Goal: Task Accomplishment & Management: Use online tool/utility

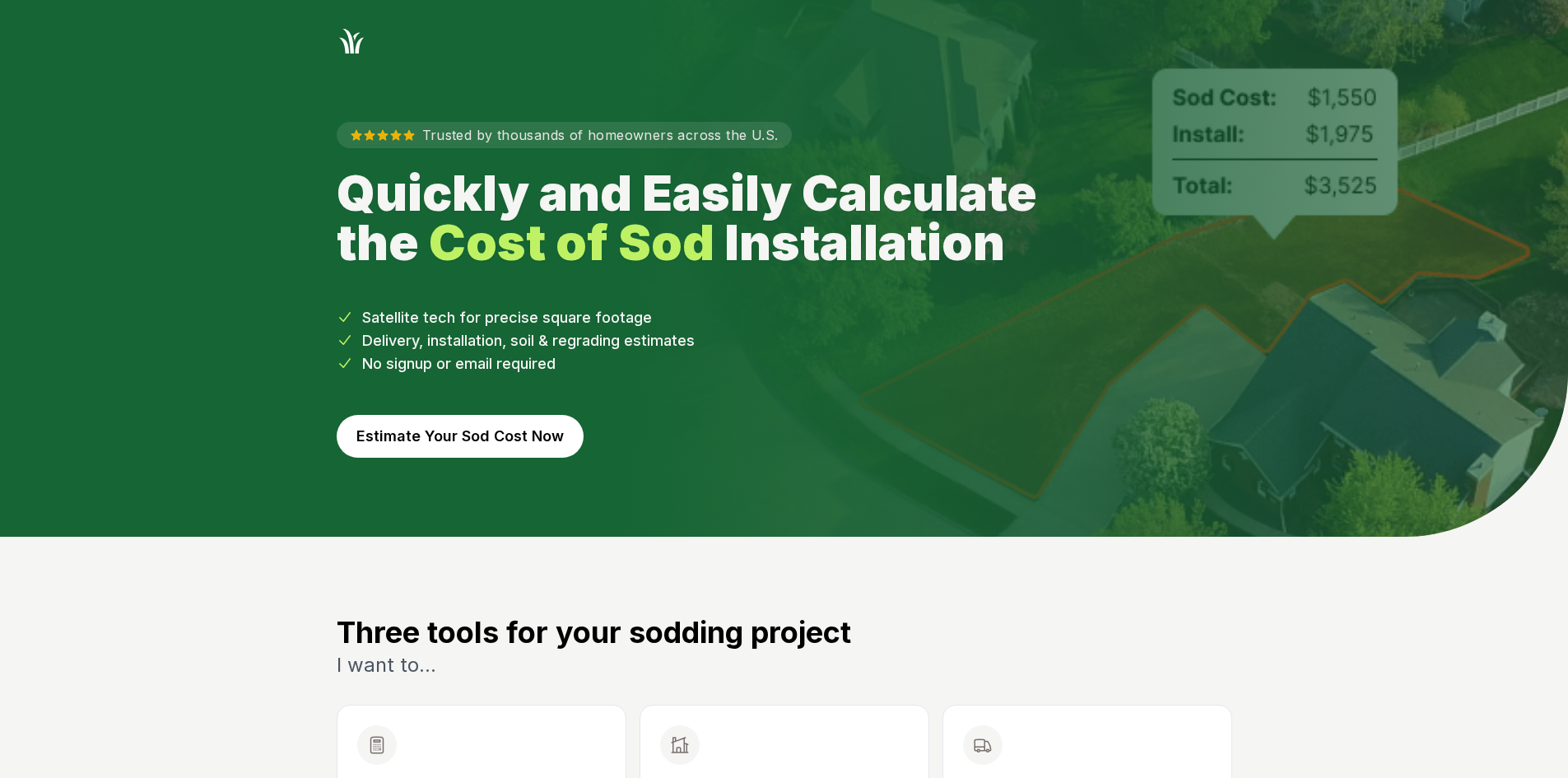
click at [519, 424] on button "Estimate Your Sod Cost Now" at bounding box center [461, 436] width 247 height 43
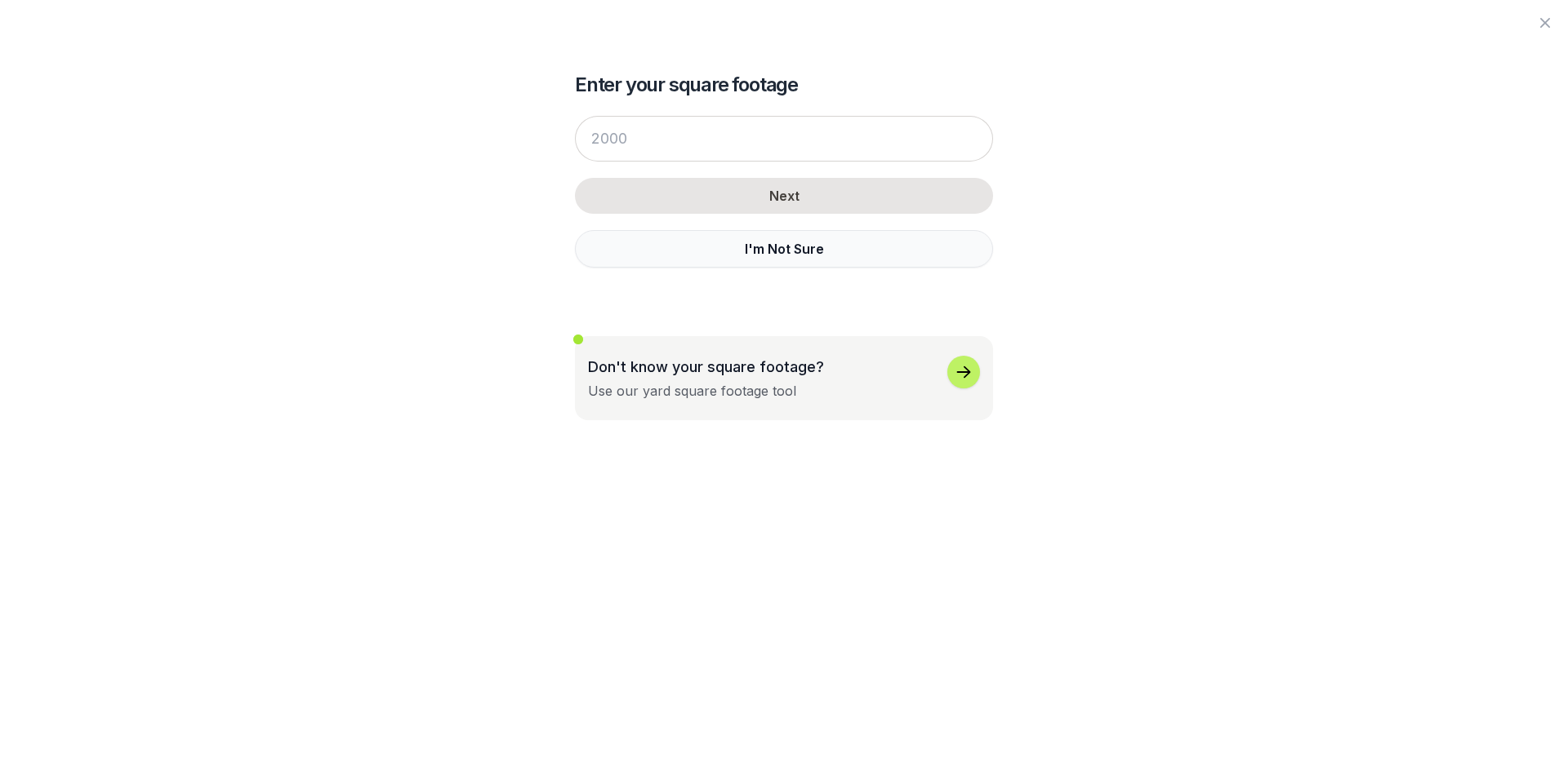
click at [685, 255] on button "I'm Not Sure" at bounding box center [784, 249] width 418 height 38
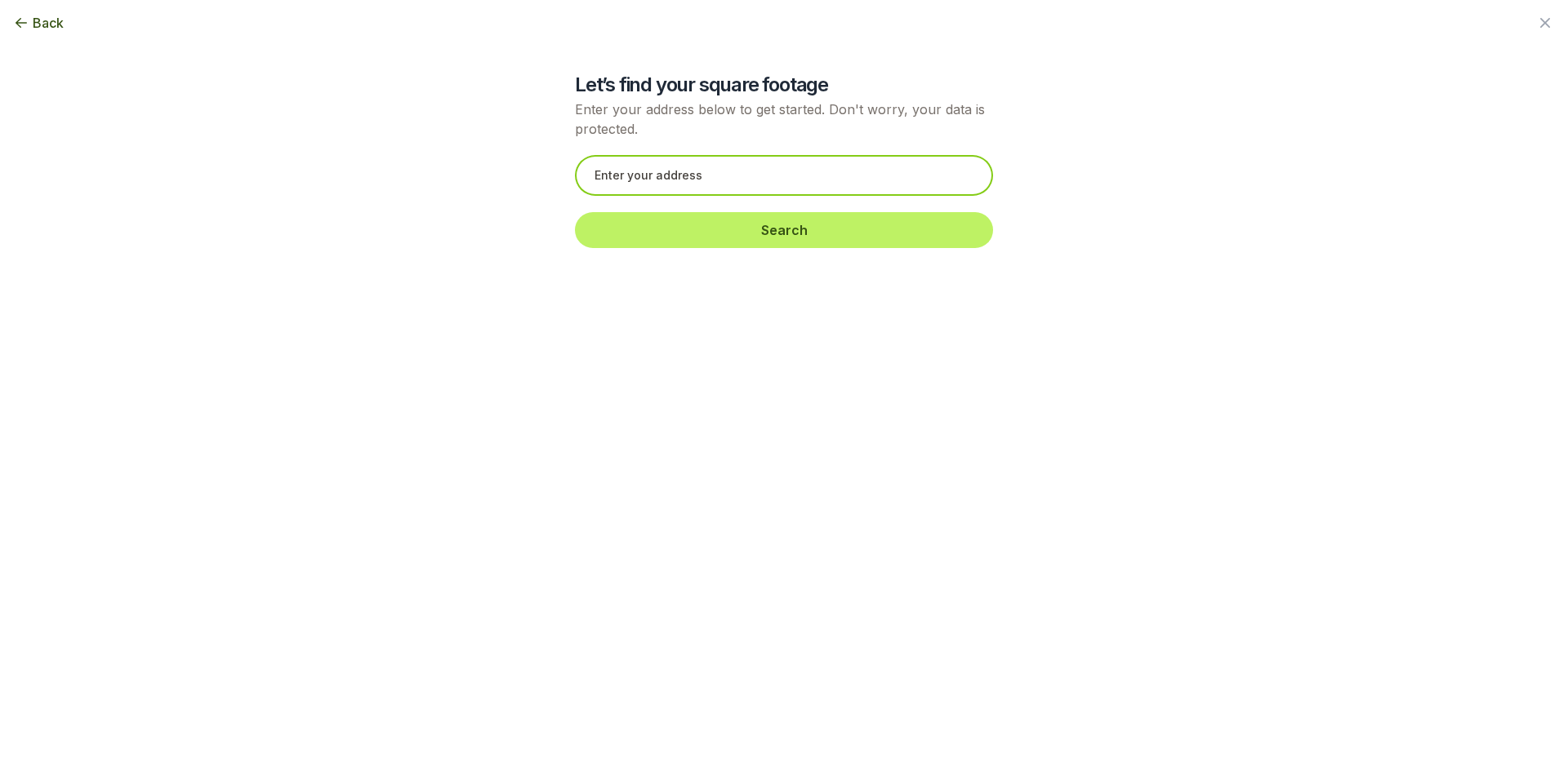
click at [602, 176] on input "text" at bounding box center [784, 176] width 418 height 41
paste input "[STREET_ADDRESS]"
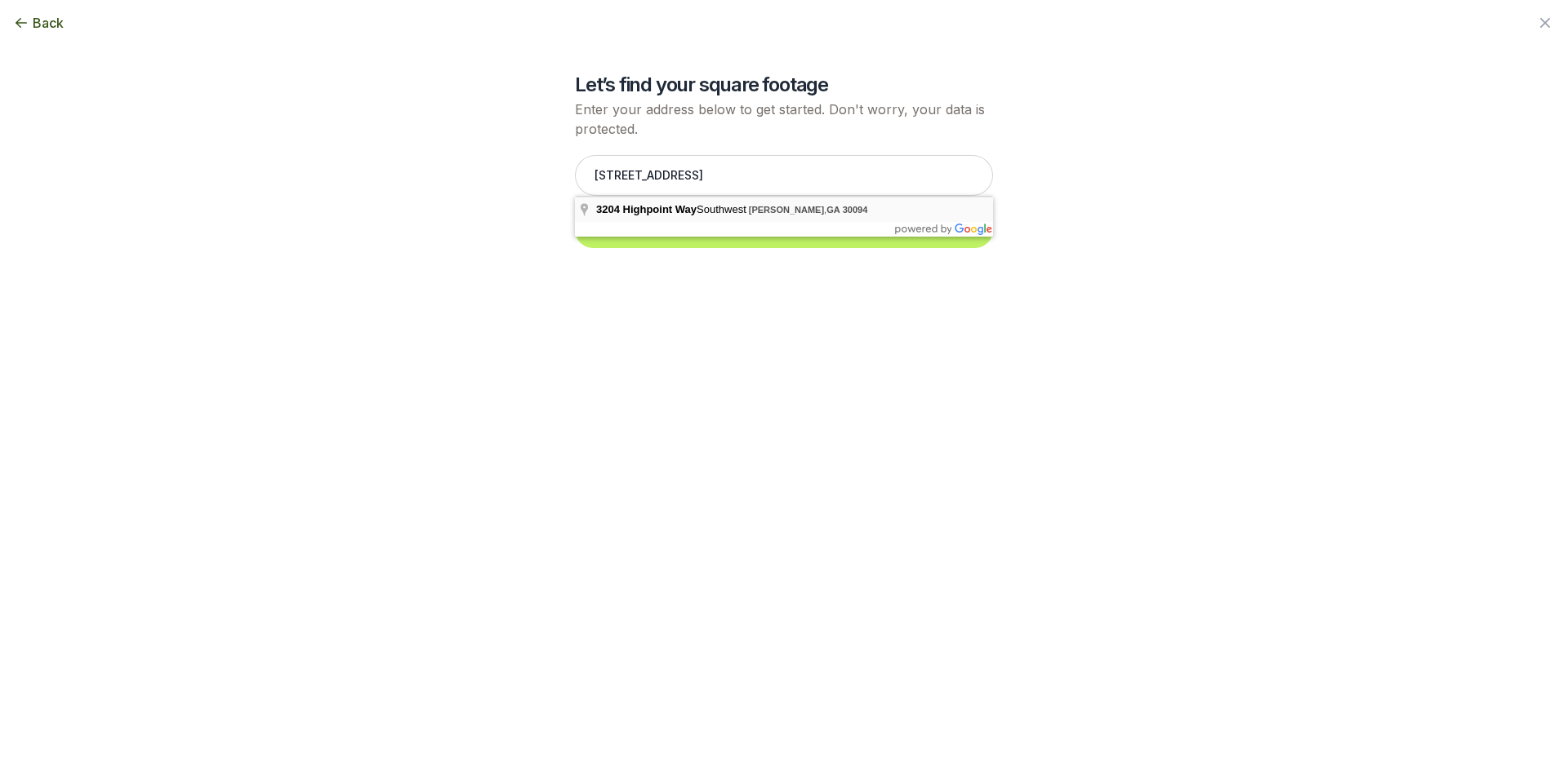
type input "[STREET_ADDRESS]"
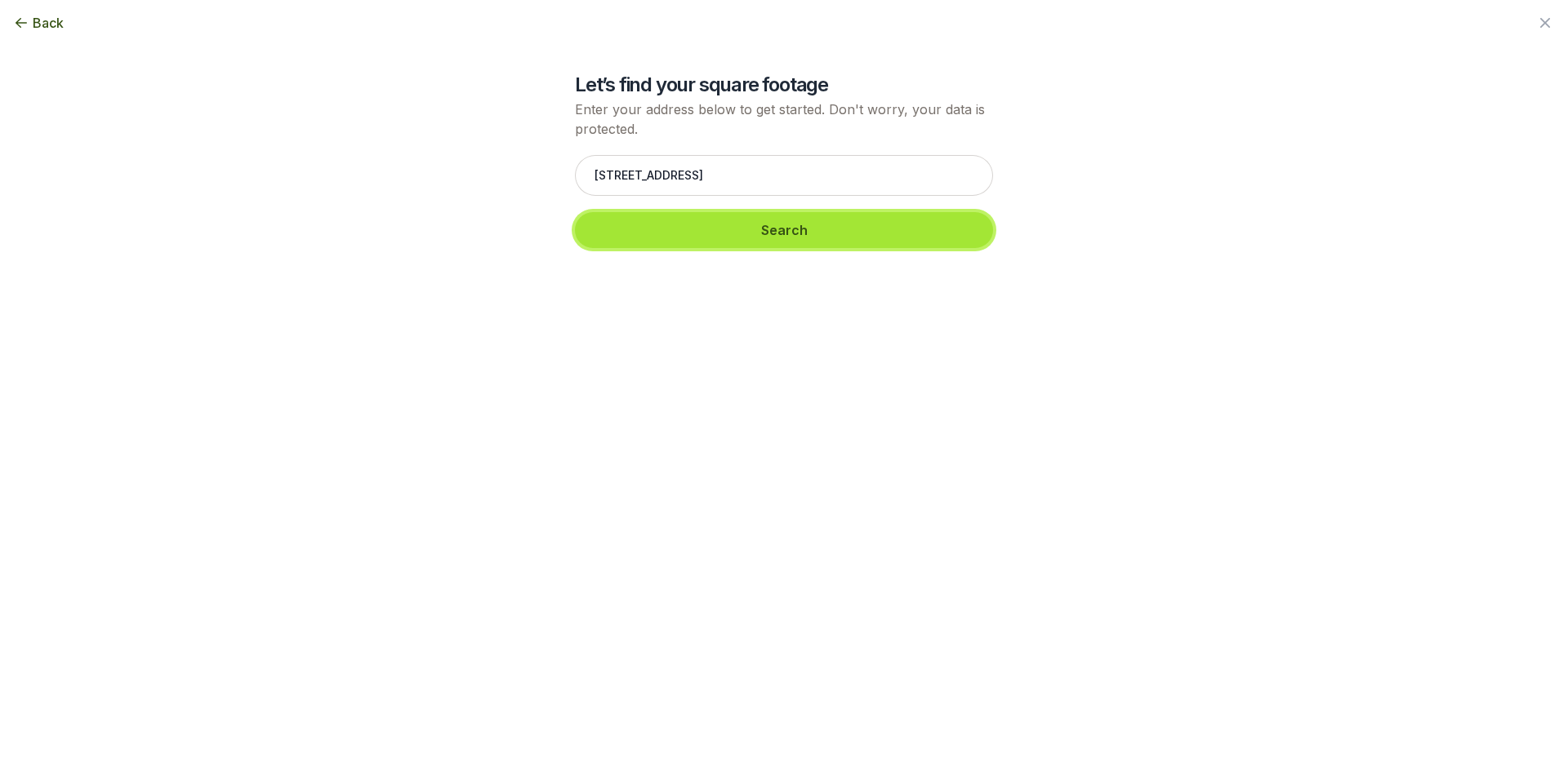
click at [626, 228] on button "Search" at bounding box center [784, 230] width 418 height 36
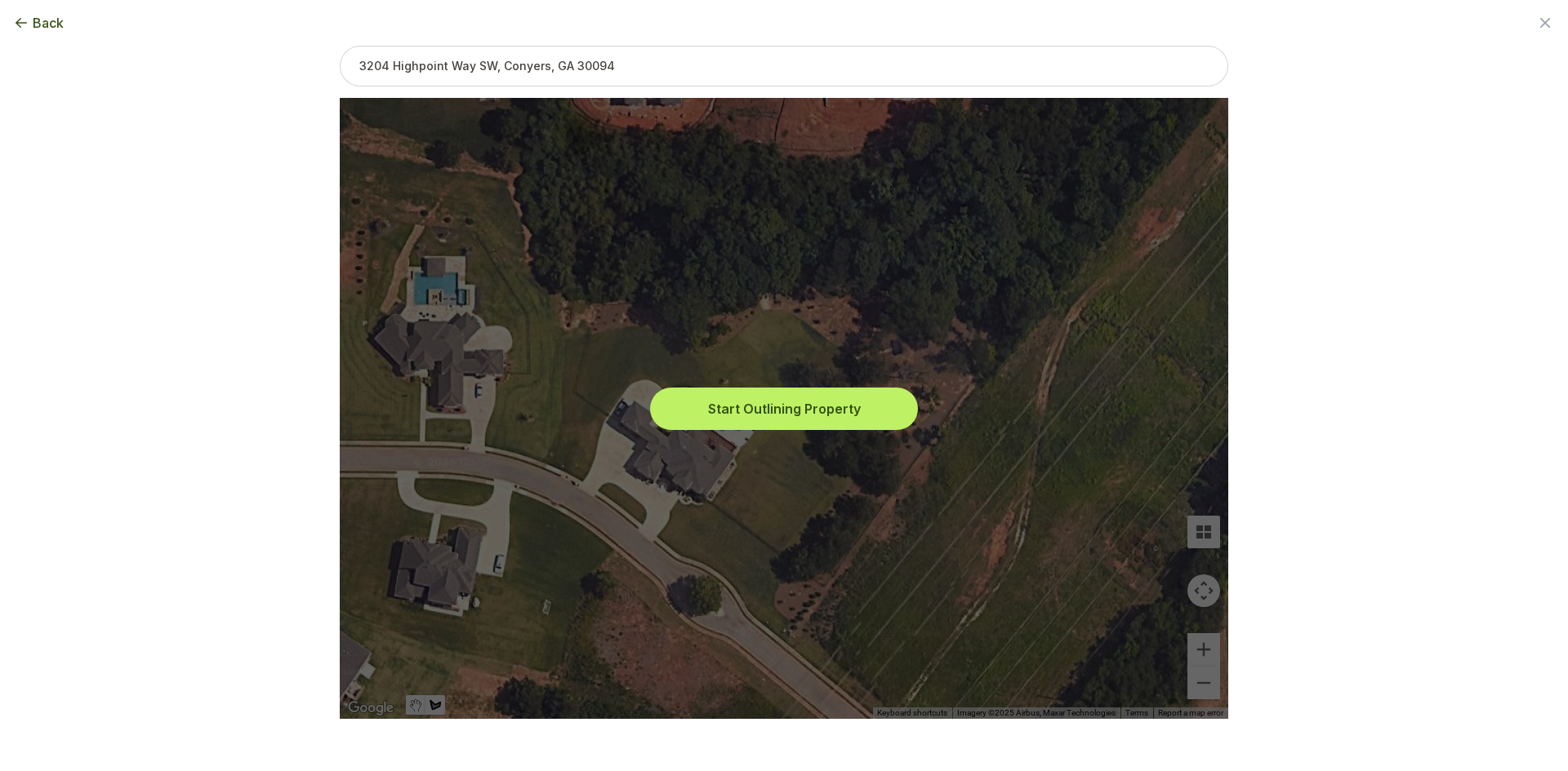
click at [760, 401] on button "Start Outlining Property" at bounding box center [784, 409] width 261 height 36
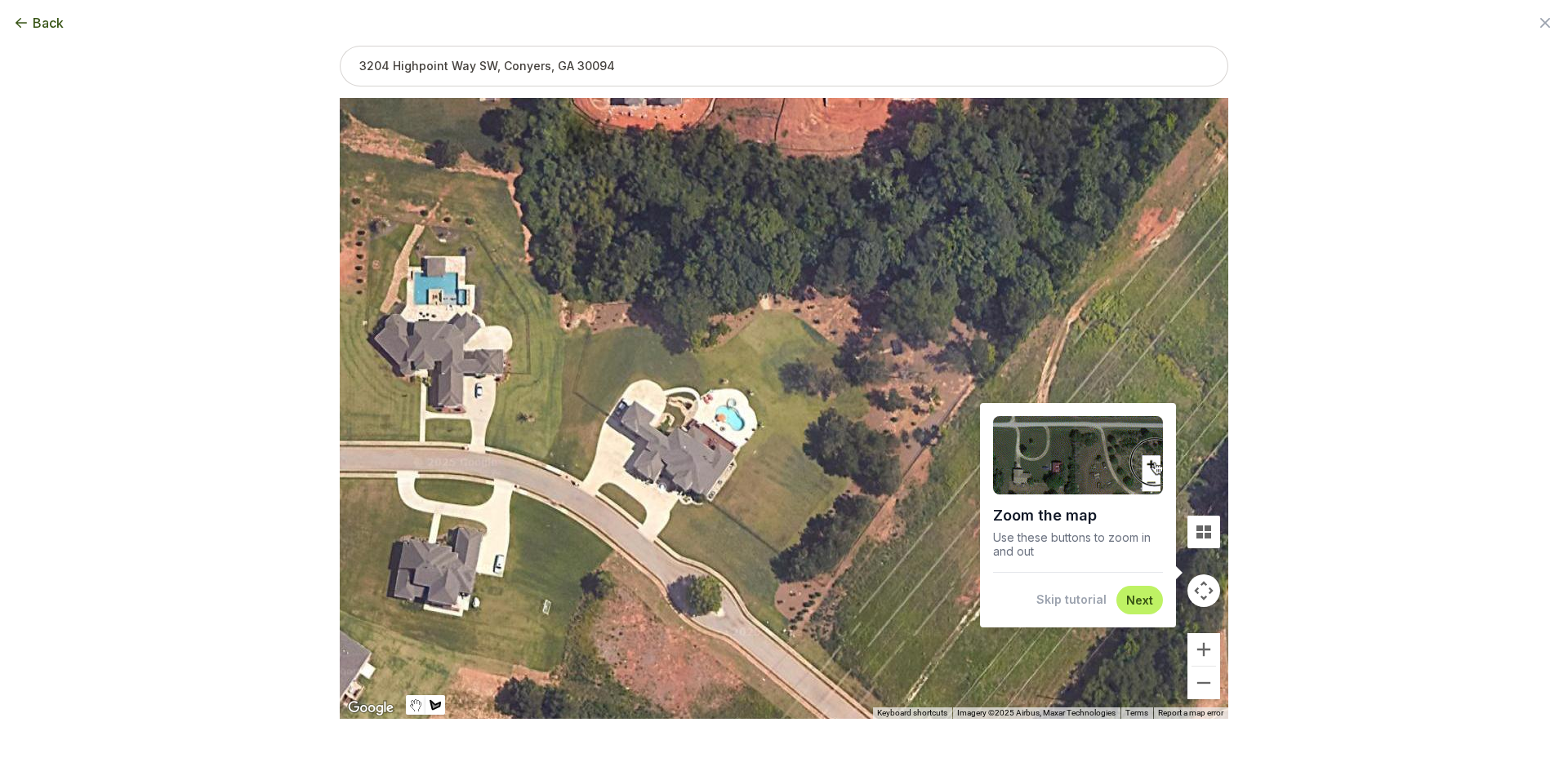
click at [1068, 596] on button "Skip tutorial" at bounding box center [1071, 600] width 71 height 16
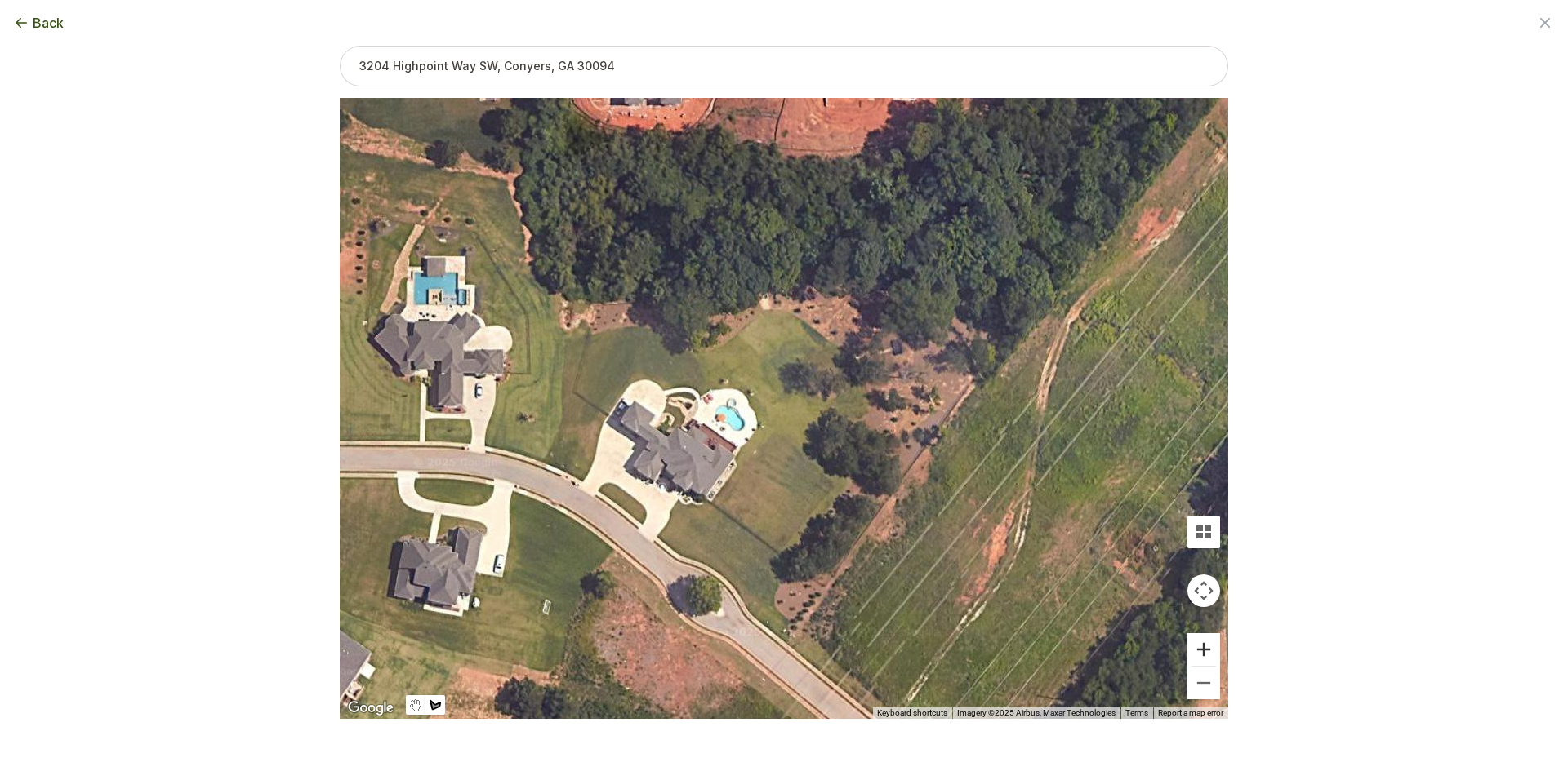
click at [1201, 653] on button "Zoom in" at bounding box center [1203, 649] width 33 height 33
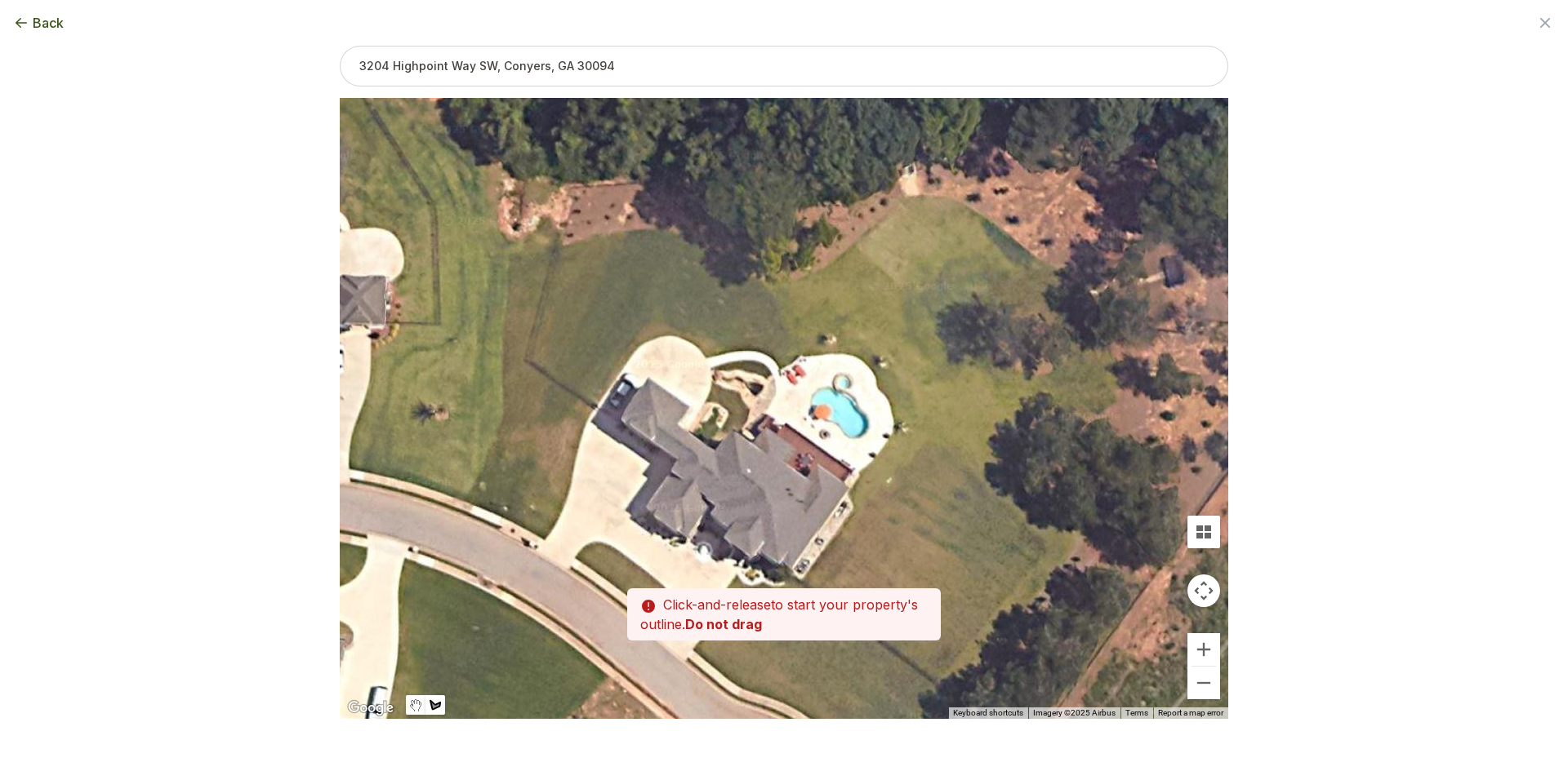
drag, startPoint x: 836, startPoint y: 482, endPoint x: 947, endPoint y: 510, distance: 114.5
click at [947, 510] on div at bounding box center [783, 410] width 888 height 622
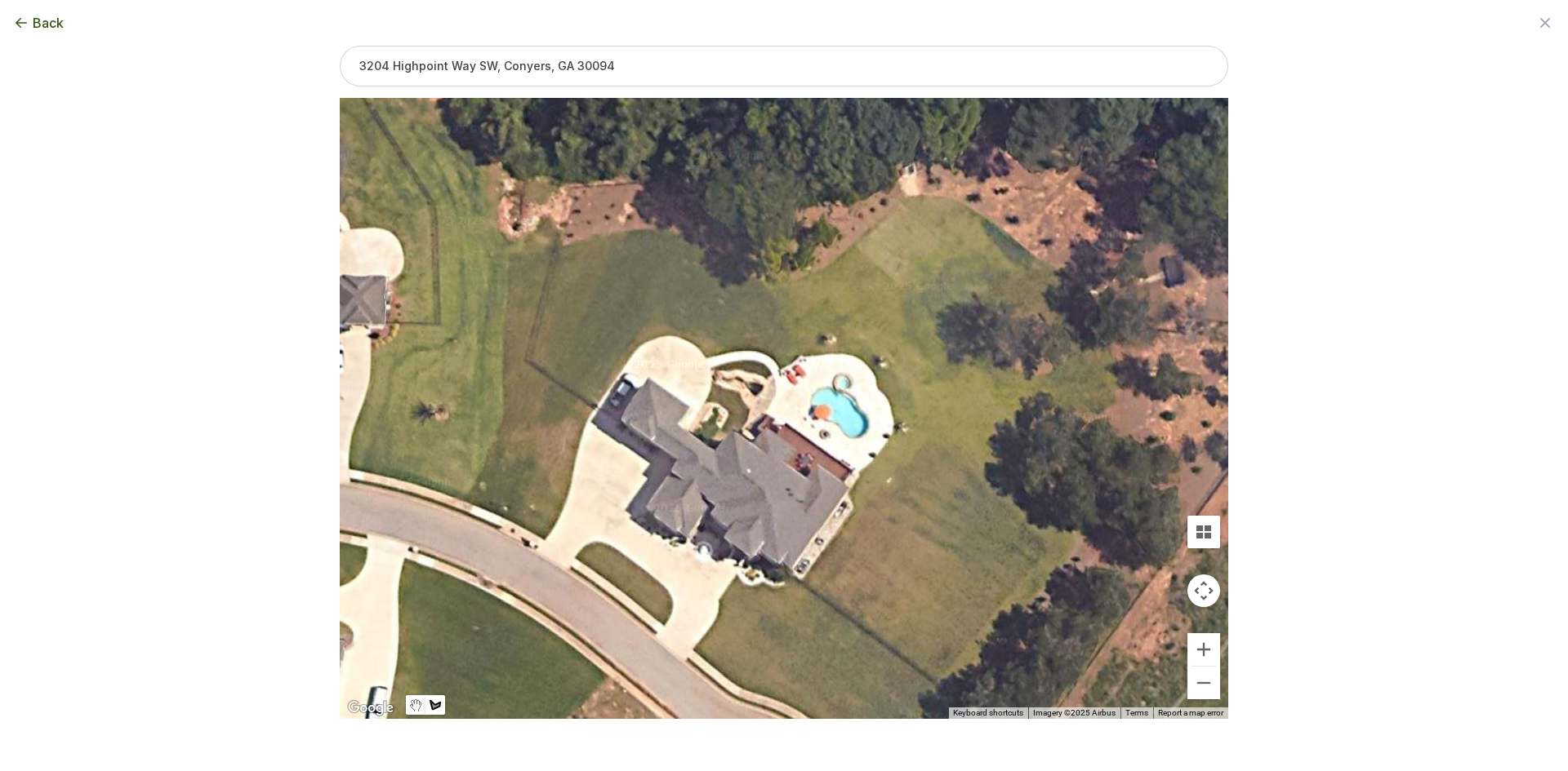
click at [545, 539] on div at bounding box center [783, 410] width 888 height 622
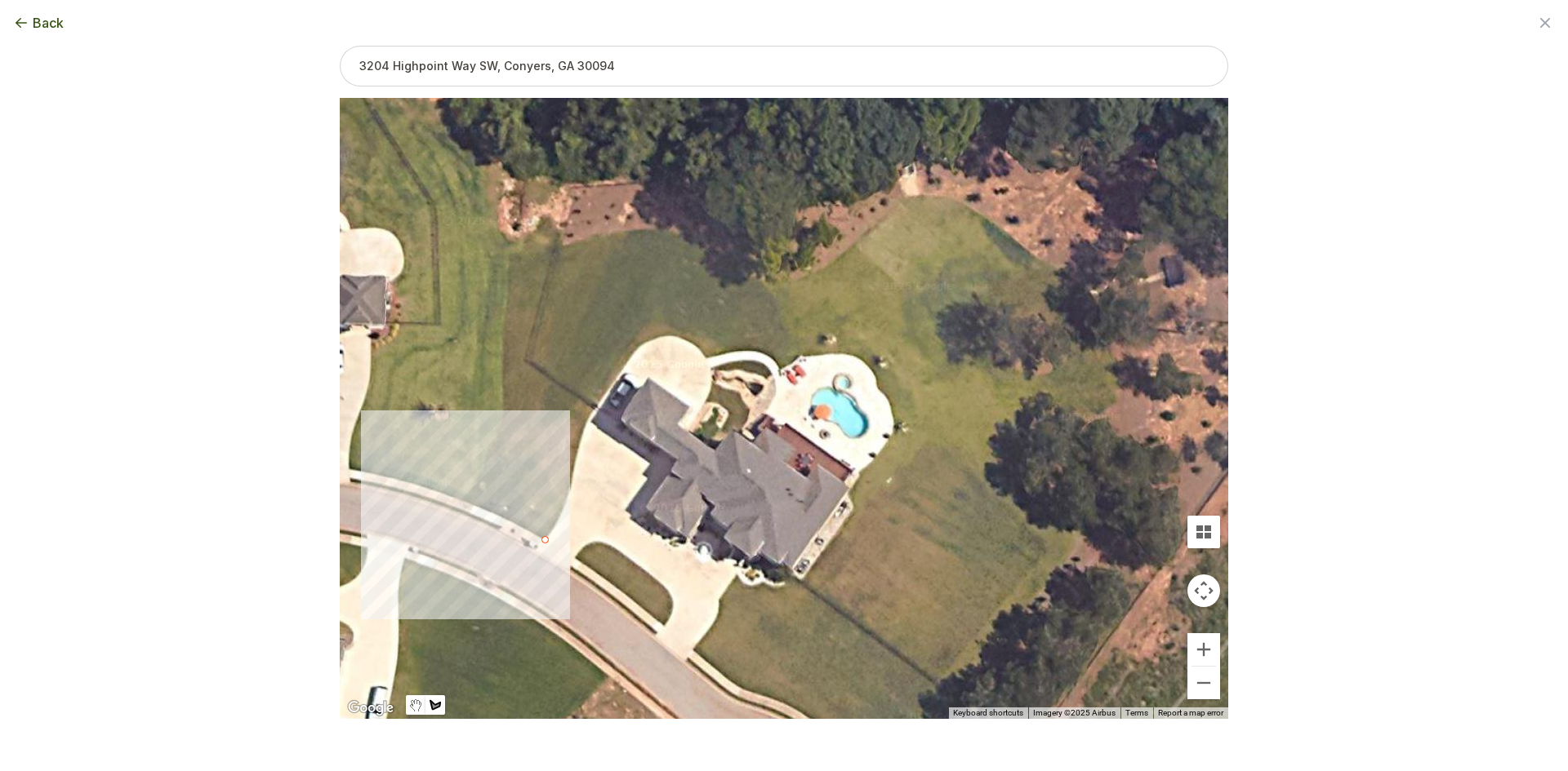
click at [467, 503] on div at bounding box center [783, 410] width 888 height 622
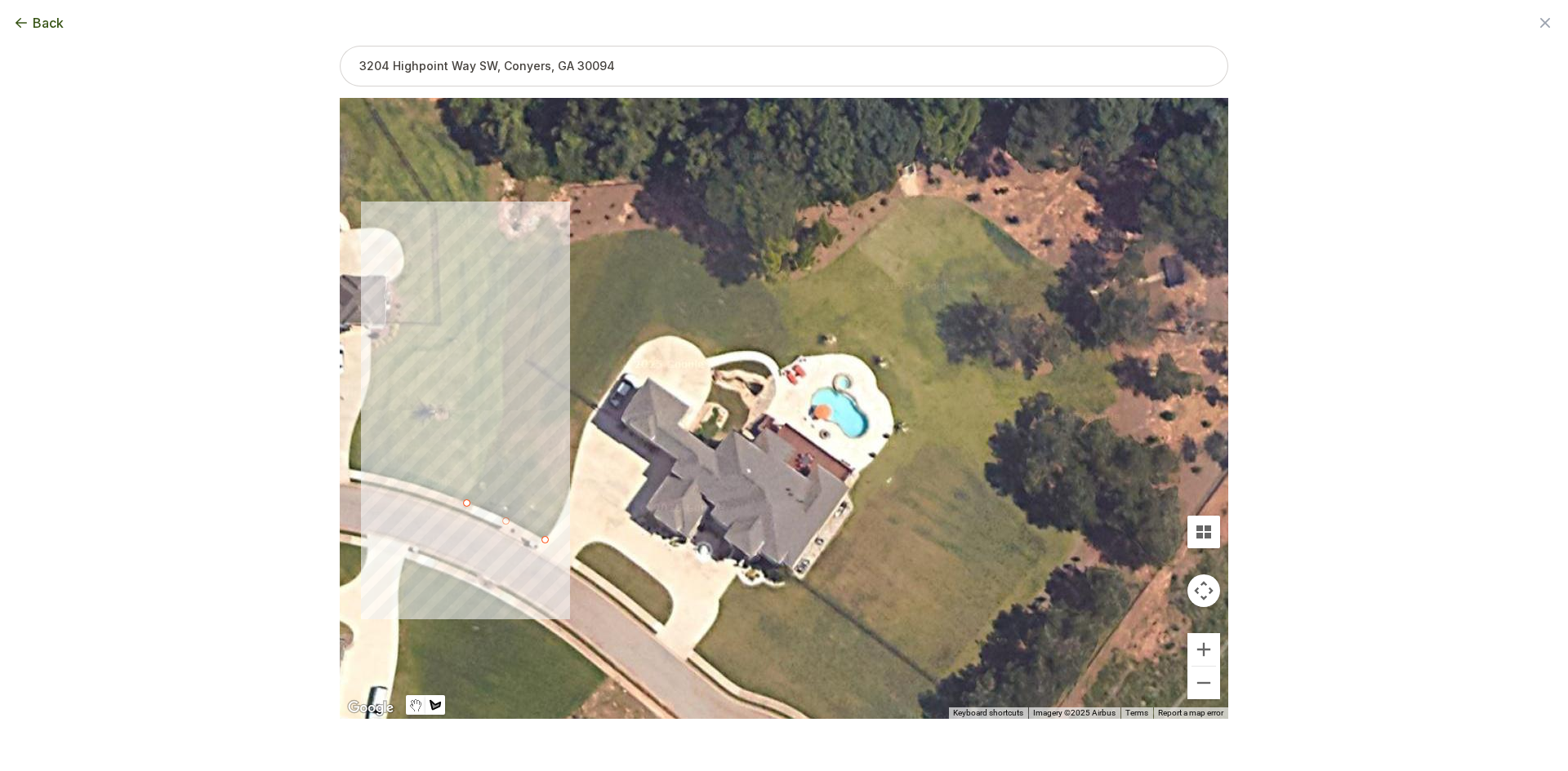
click at [504, 411] on div at bounding box center [783, 410] width 888 height 622
click at [501, 352] on div at bounding box center [783, 410] width 888 height 622
click at [526, 362] on div at bounding box center [783, 410] width 888 height 622
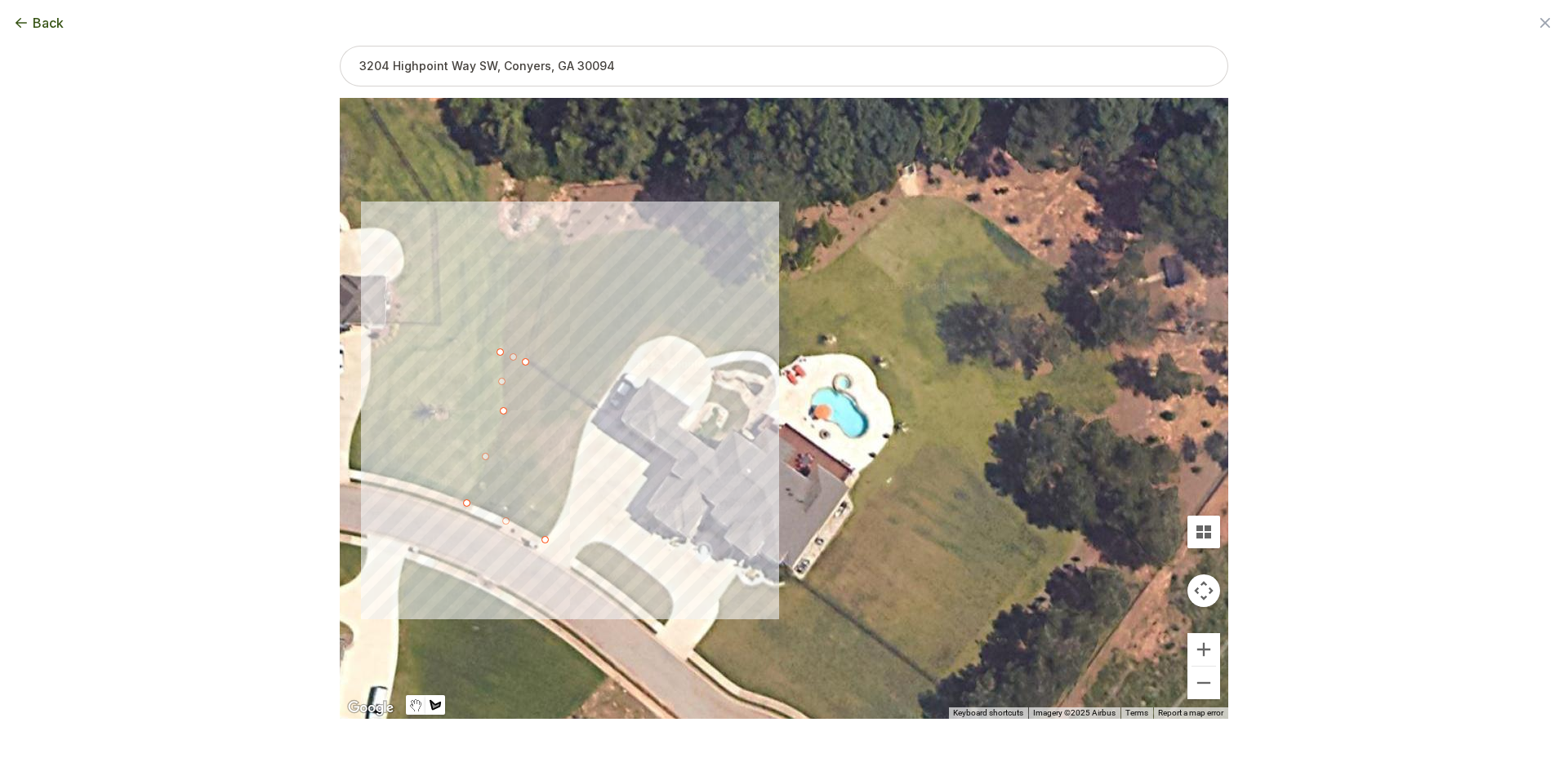
click at [596, 408] on div at bounding box center [783, 410] width 888 height 622
click at [586, 425] on div at bounding box center [783, 410] width 888 height 622
click at [577, 453] on div at bounding box center [783, 410] width 888 height 622
click at [572, 485] on div at bounding box center [783, 410] width 888 height 622
click at [560, 512] on div at bounding box center [783, 410] width 888 height 622
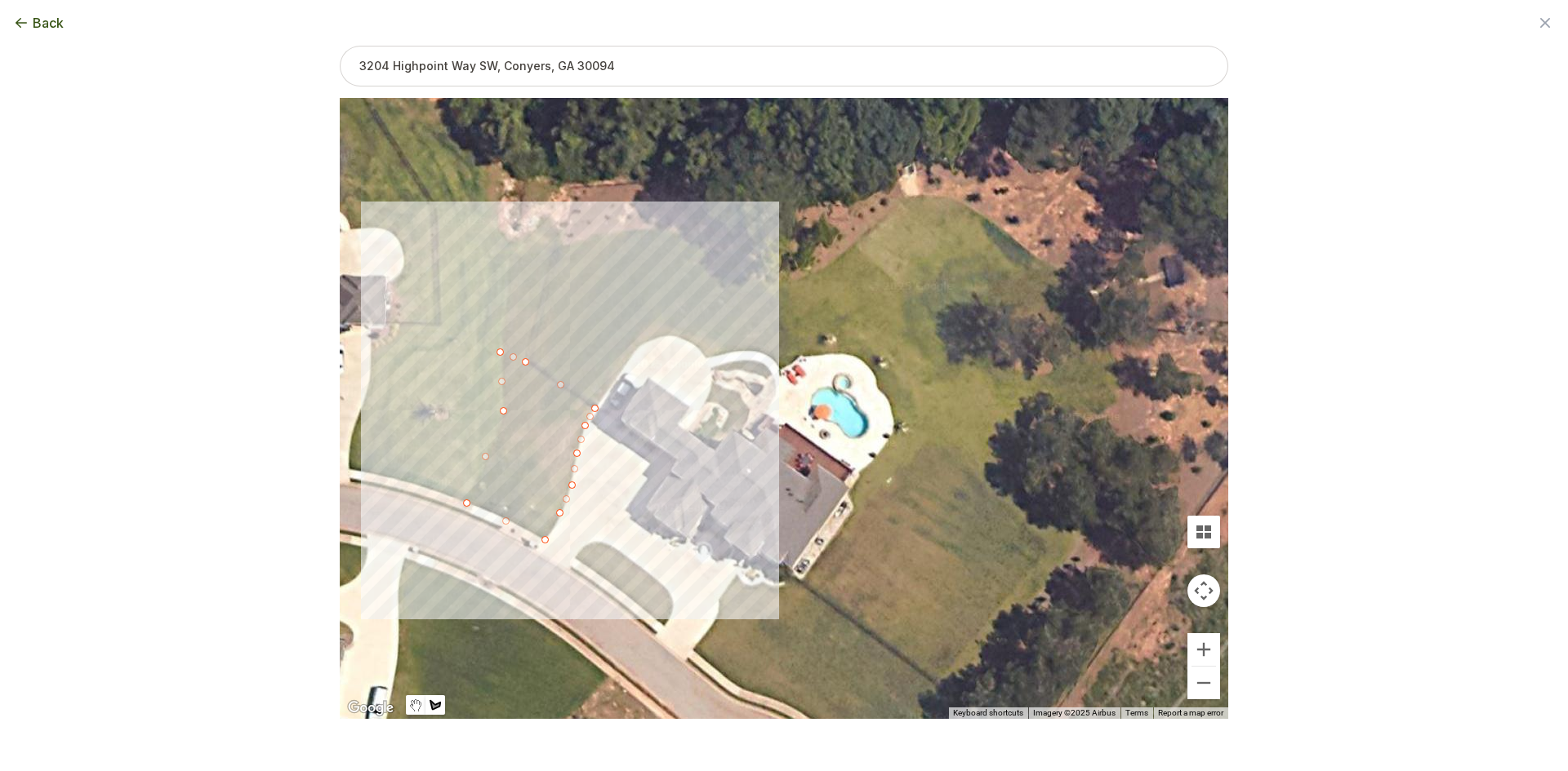
click at [546, 540] on div at bounding box center [783, 410] width 888 height 622
click at [631, 744] on button "Select another area" at bounding box center [672, 745] width 117 height 16
click at [574, 558] on div at bounding box center [783, 410] width 888 height 622
click at [582, 547] on div at bounding box center [783, 410] width 888 height 622
click at [596, 542] on div at bounding box center [783, 410] width 888 height 622
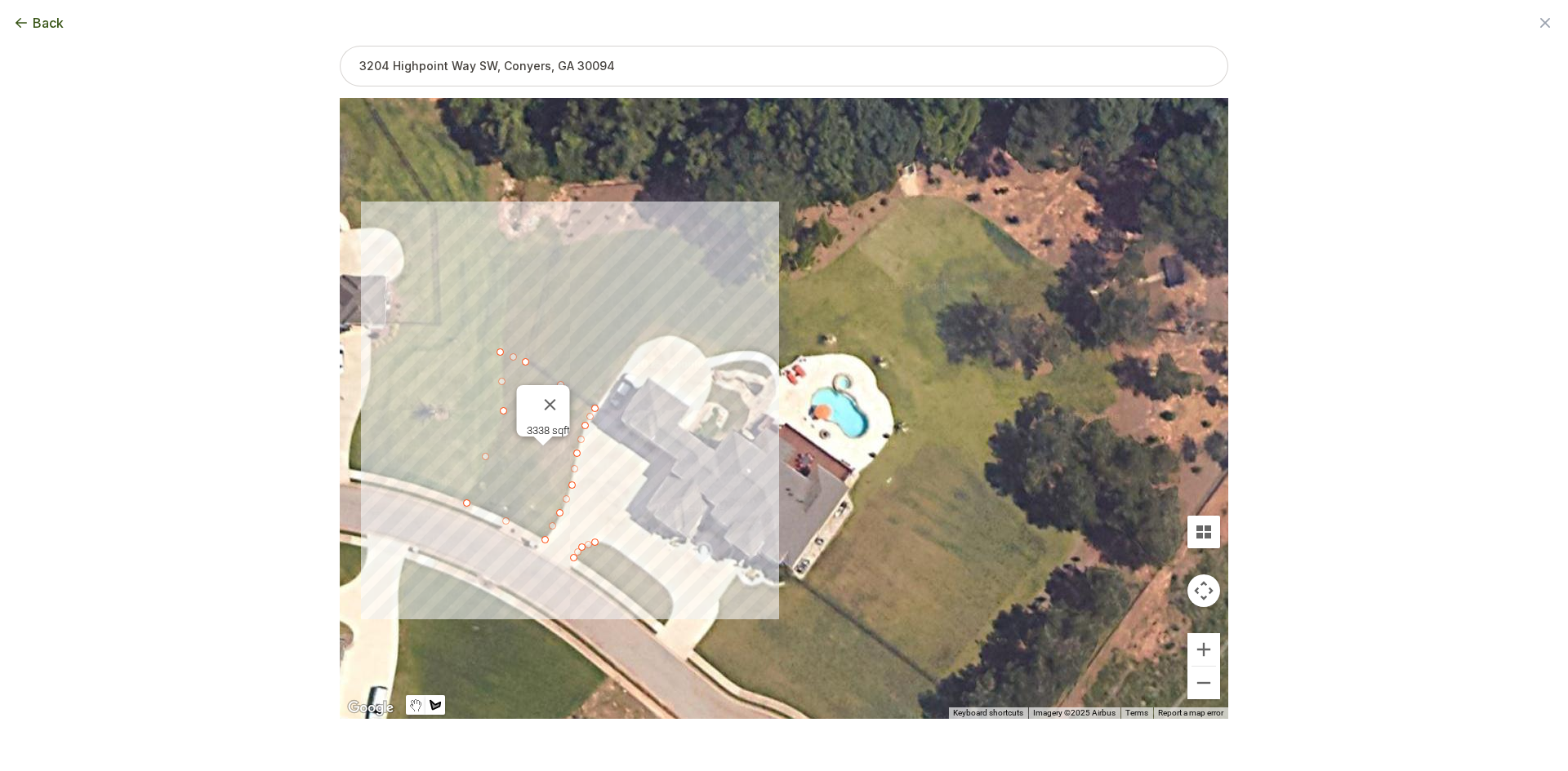
click at [616, 547] on div at bounding box center [783, 410] width 888 height 622
click at [638, 567] on div at bounding box center [783, 410] width 888 height 622
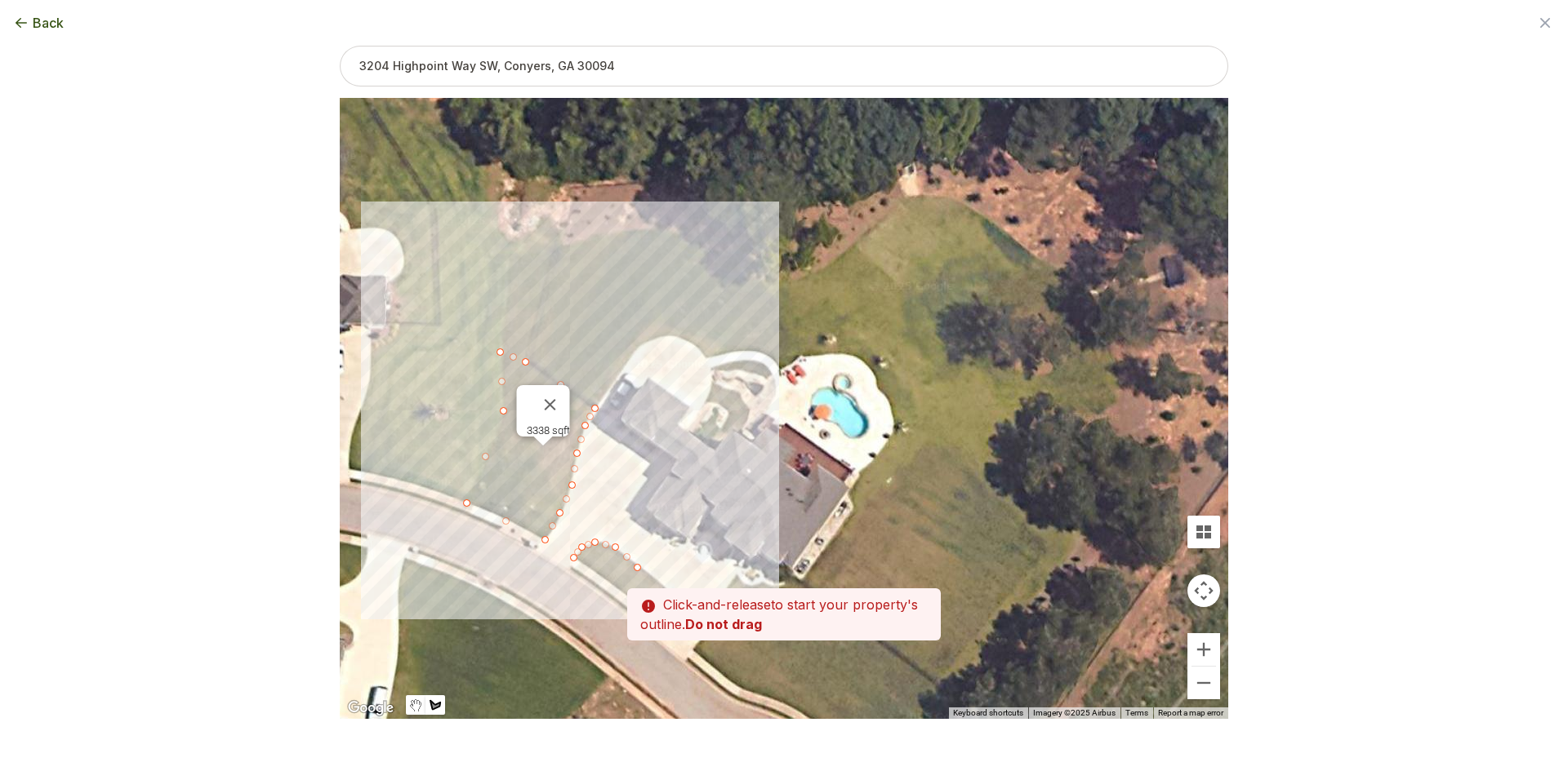
click at [660, 581] on div at bounding box center [783, 410] width 888 height 622
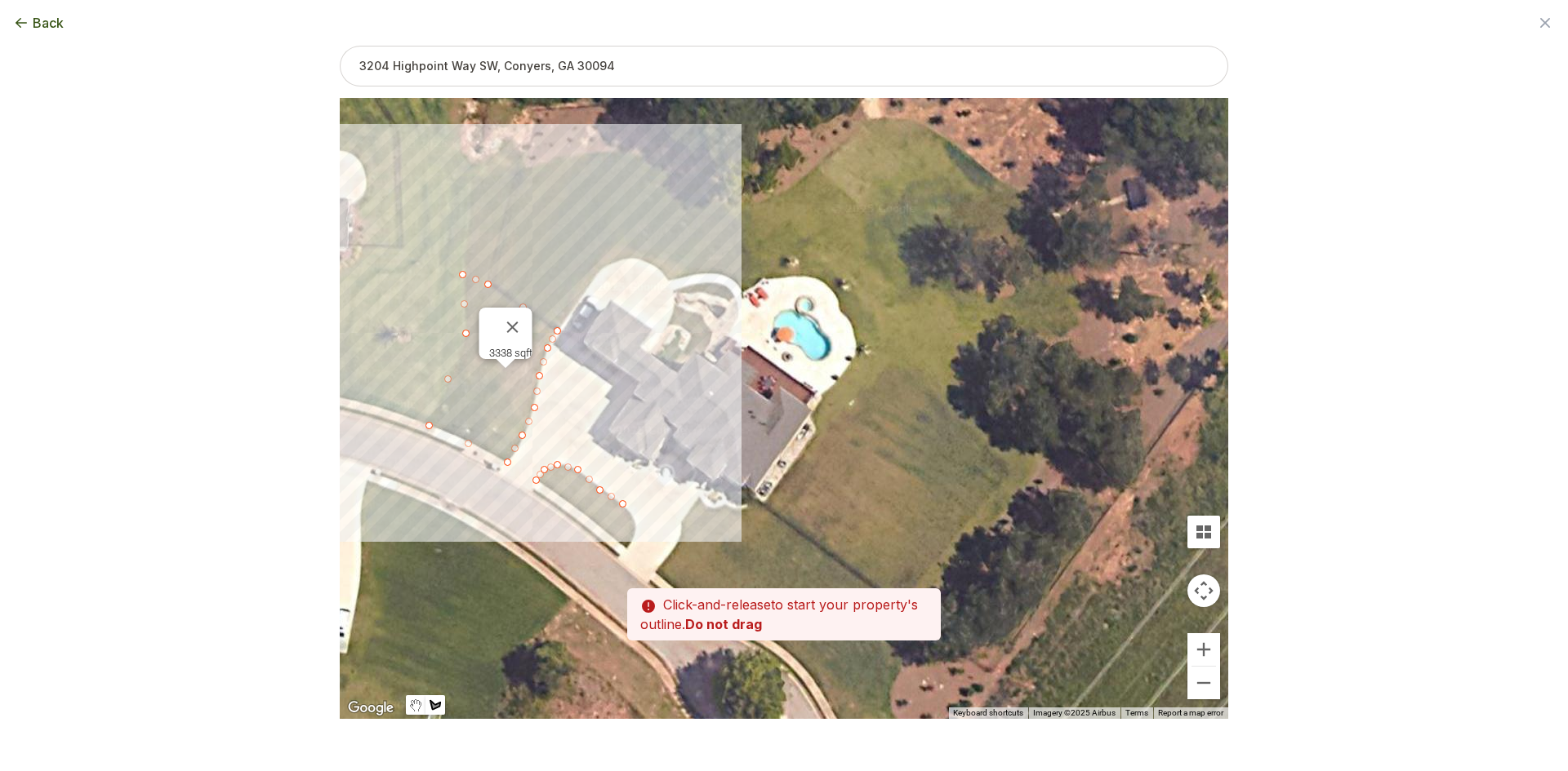
drag, startPoint x: 658, startPoint y: 555, endPoint x: 630, endPoint y: 493, distance: 68.0
click at [630, 493] on div at bounding box center [783, 410] width 888 height 622
click at [633, 516] on div at bounding box center [783, 410] width 888 height 622
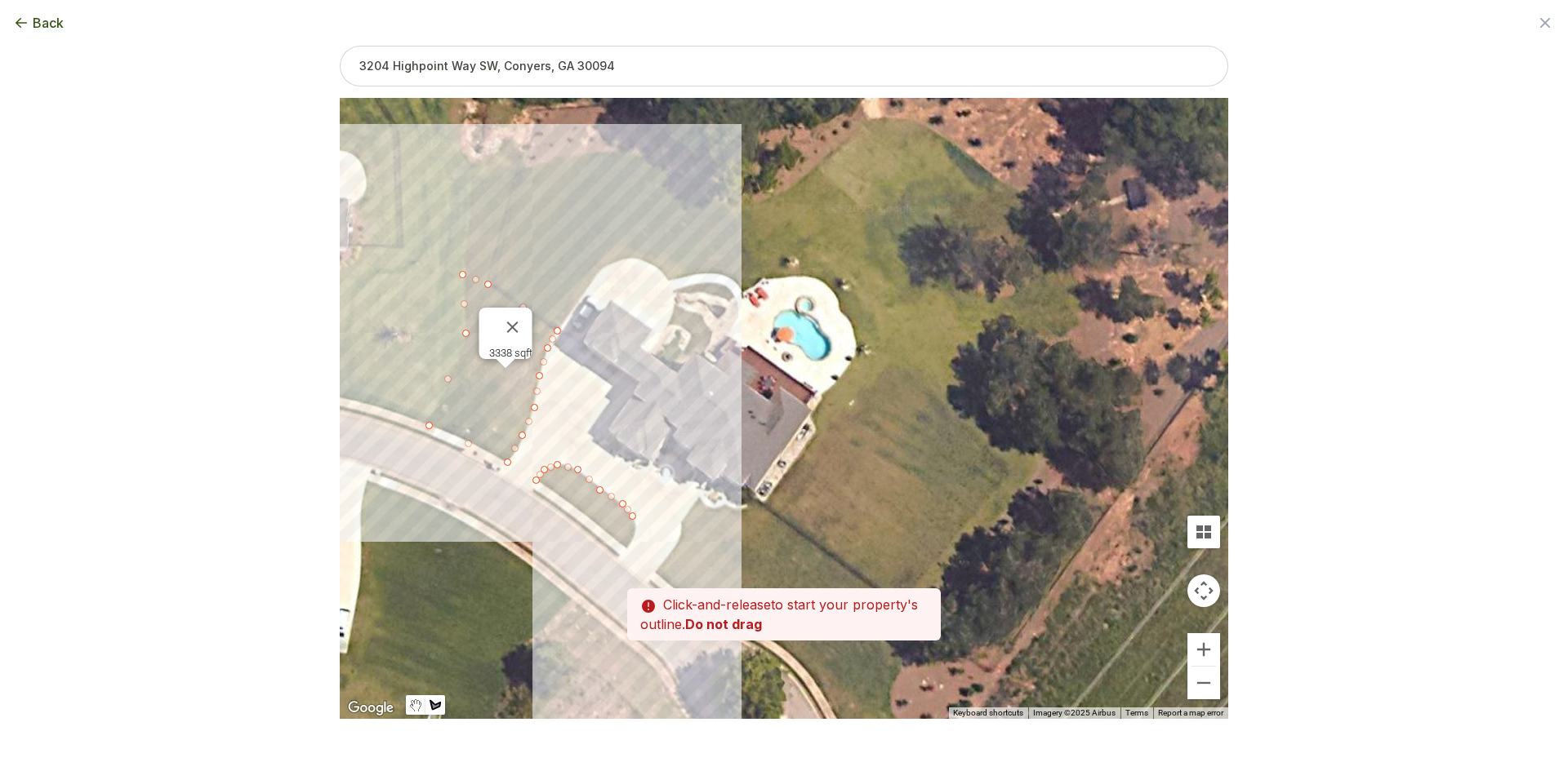
click at [635, 538] on div at bounding box center [783, 410] width 888 height 622
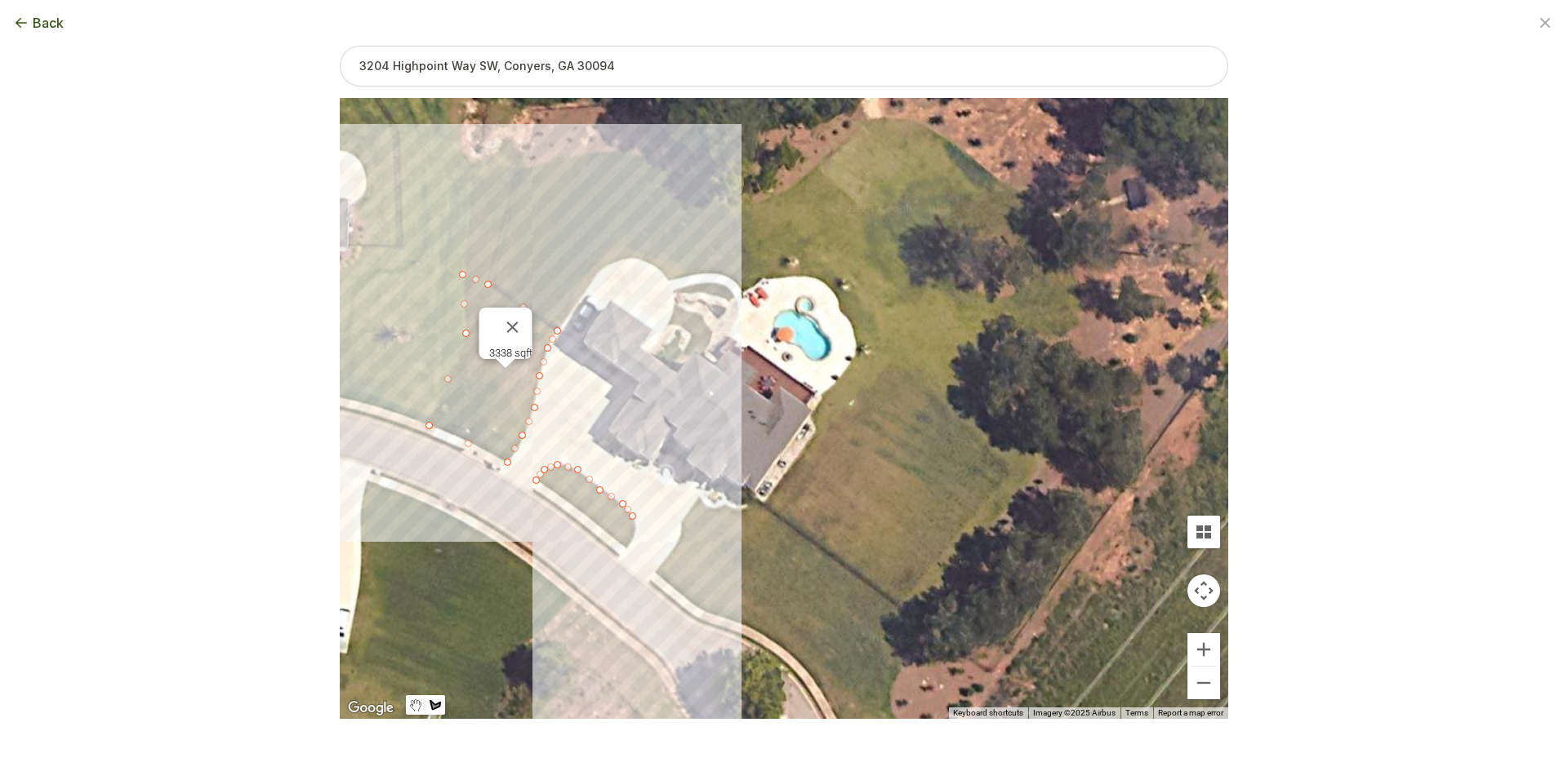
click at [636, 537] on div at bounding box center [783, 410] width 888 height 622
click at [627, 548] on div at bounding box center [783, 410] width 888 height 622
click at [536, 485] on div at bounding box center [783, 410] width 888 height 622
drag, startPoint x: 585, startPoint y: 351, endPoint x: 622, endPoint y: 421, distance: 79.2
click at [618, 430] on div "3338 sqft 821 sqft" at bounding box center [783, 409] width 888 height 622
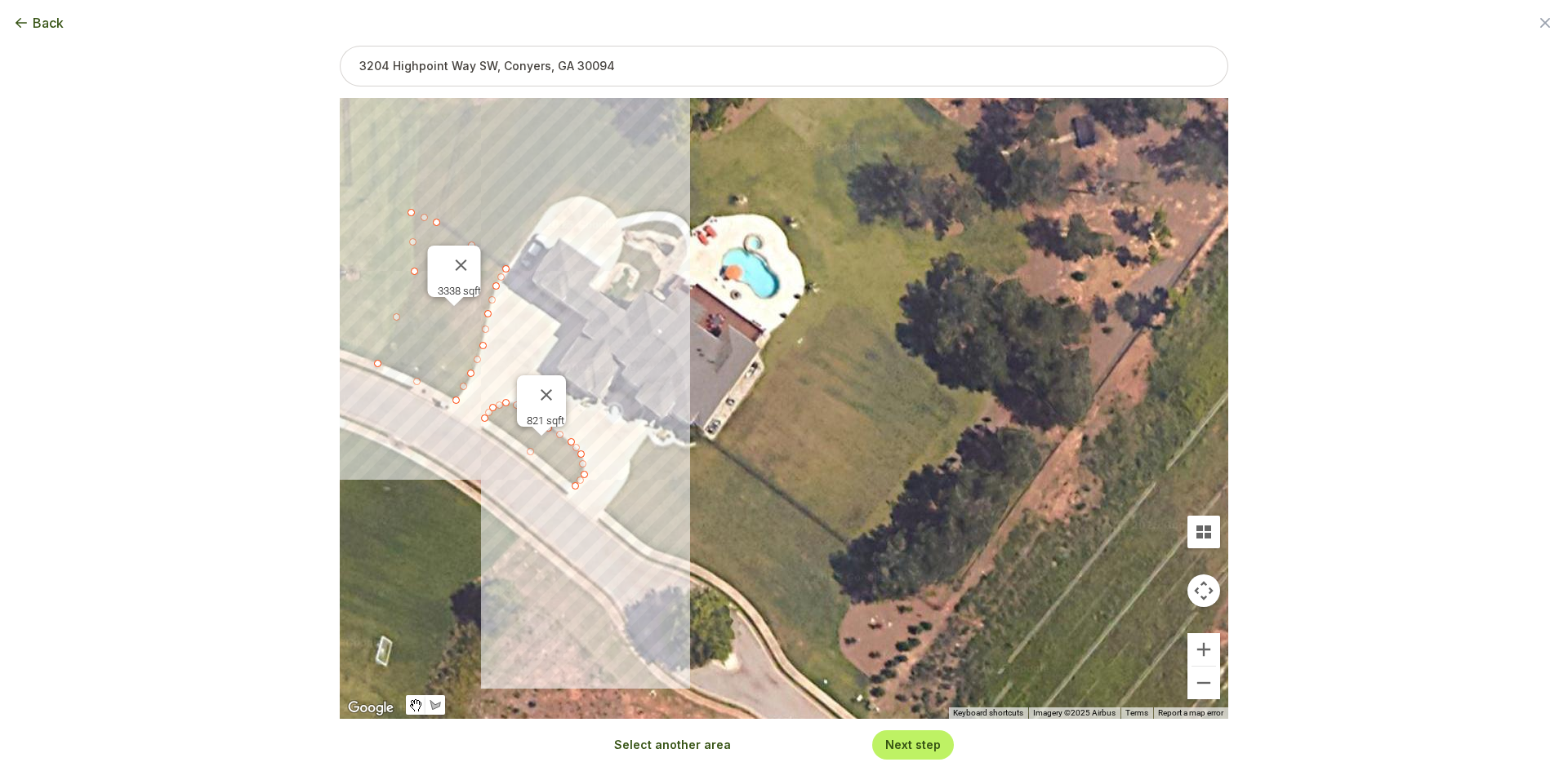
drag, startPoint x: 718, startPoint y: 453, endPoint x: 667, endPoint y: 391, distance: 80.3
click at [667, 391] on div "3338 sqft 821 sqft" at bounding box center [783, 409] width 888 height 622
click at [660, 747] on button "Select another area" at bounding box center [672, 745] width 117 height 16
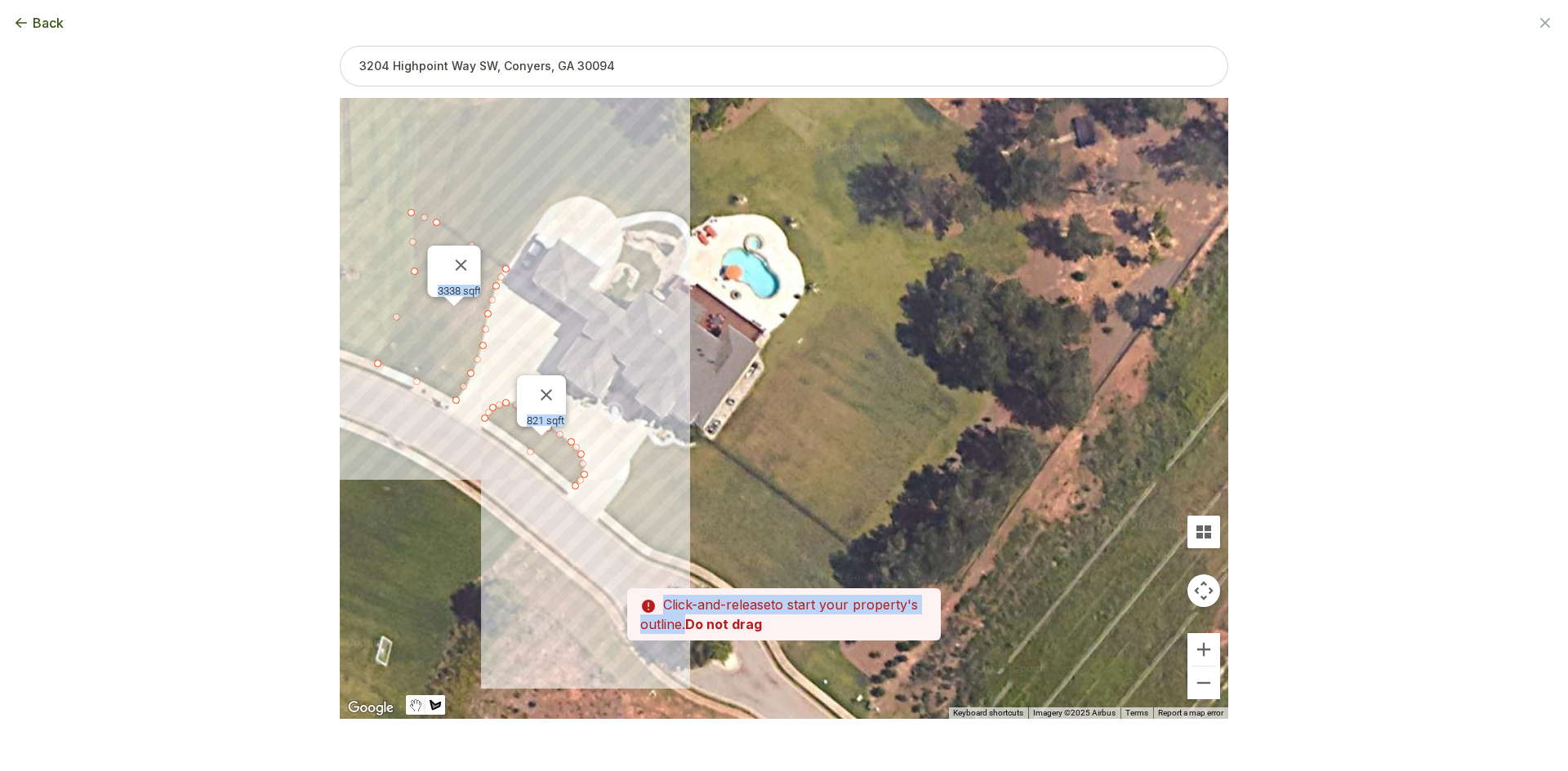
drag, startPoint x: 683, startPoint y: 616, endPoint x: 644, endPoint y: 512, distance: 111.1
click at [644, 512] on div "Zoom the map Use these buttons to zoom in and out Skip tutorial Next ← Move lef…" at bounding box center [783, 356] width 888 height 622
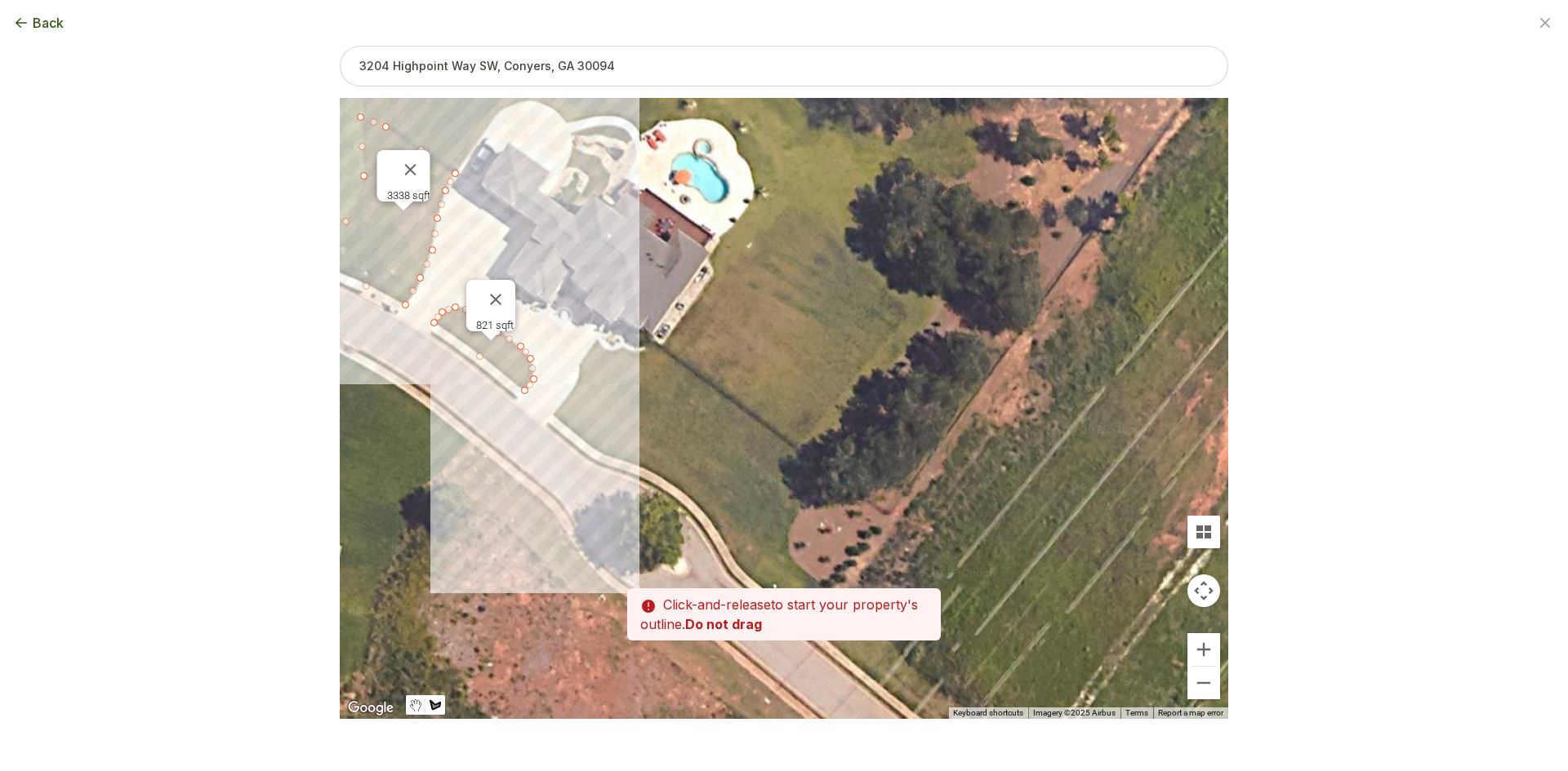
drag, startPoint x: 689, startPoint y: 537, endPoint x: 639, endPoint y: 439, distance: 110.0
click at [639, 438] on div at bounding box center [783, 410] width 888 height 622
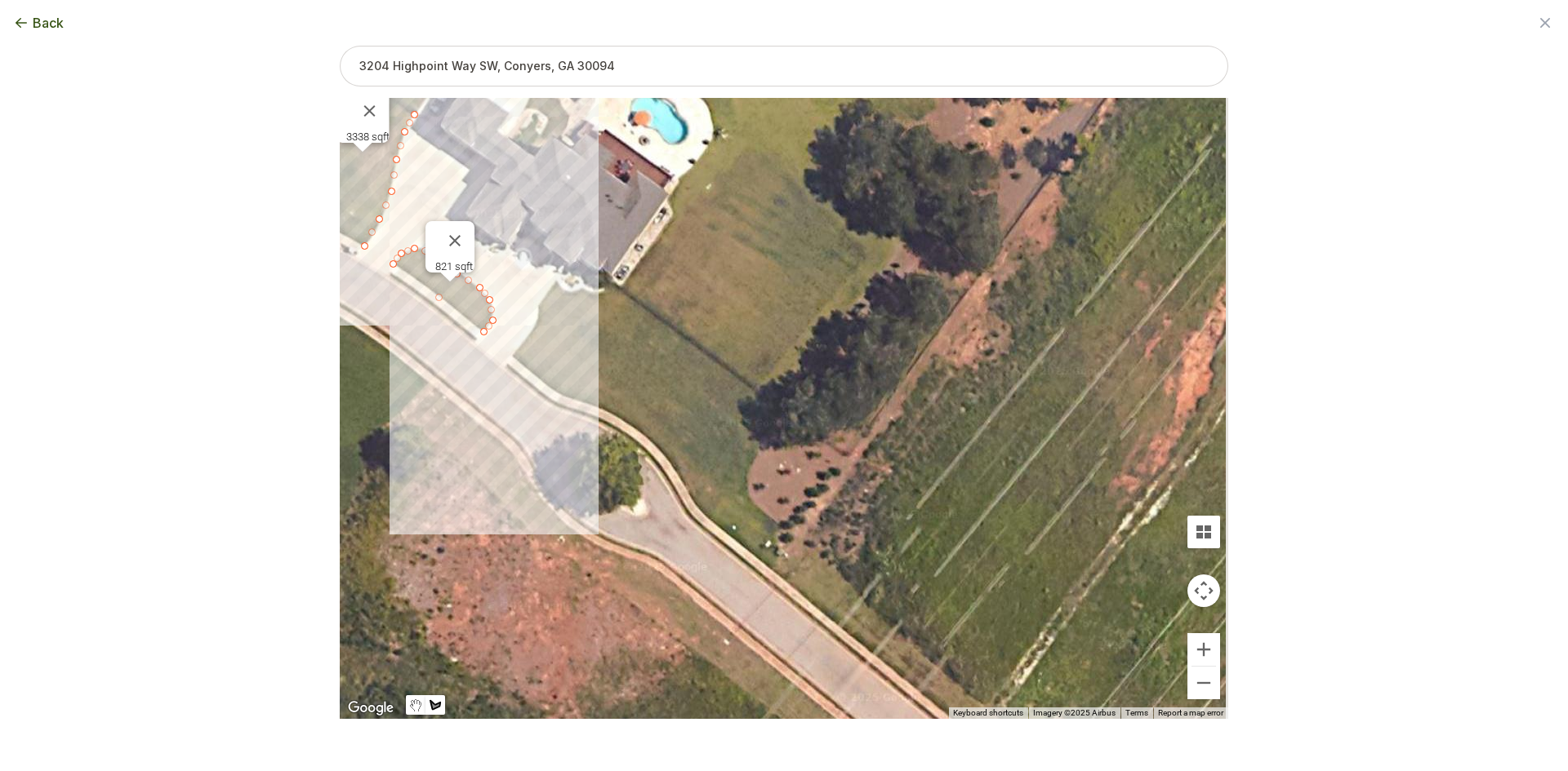
drag, startPoint x: 710, startPoint y: 534, endPoint x: 697, endPoint y: 530, distance: 13.6
click at [668, 477] on div at bounding box center [783, 409] width 888 height 622
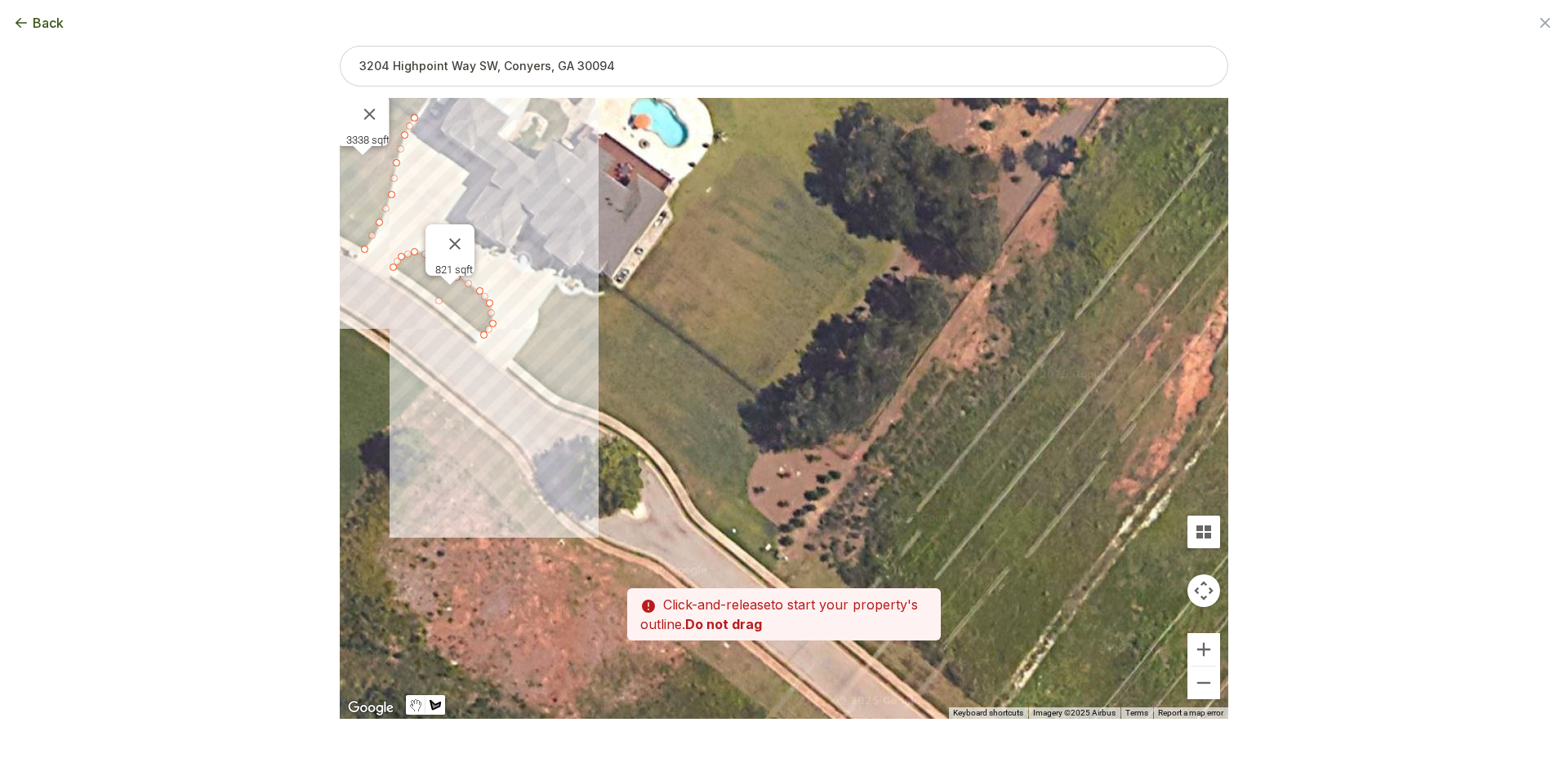
drag, startPoint x: 782, startPoint y: 530, endPoint x: 779, endPoint y: 544, distance: 14.3
click at [782, 533] on div at bounding box center [783, 409] width 888 height 622
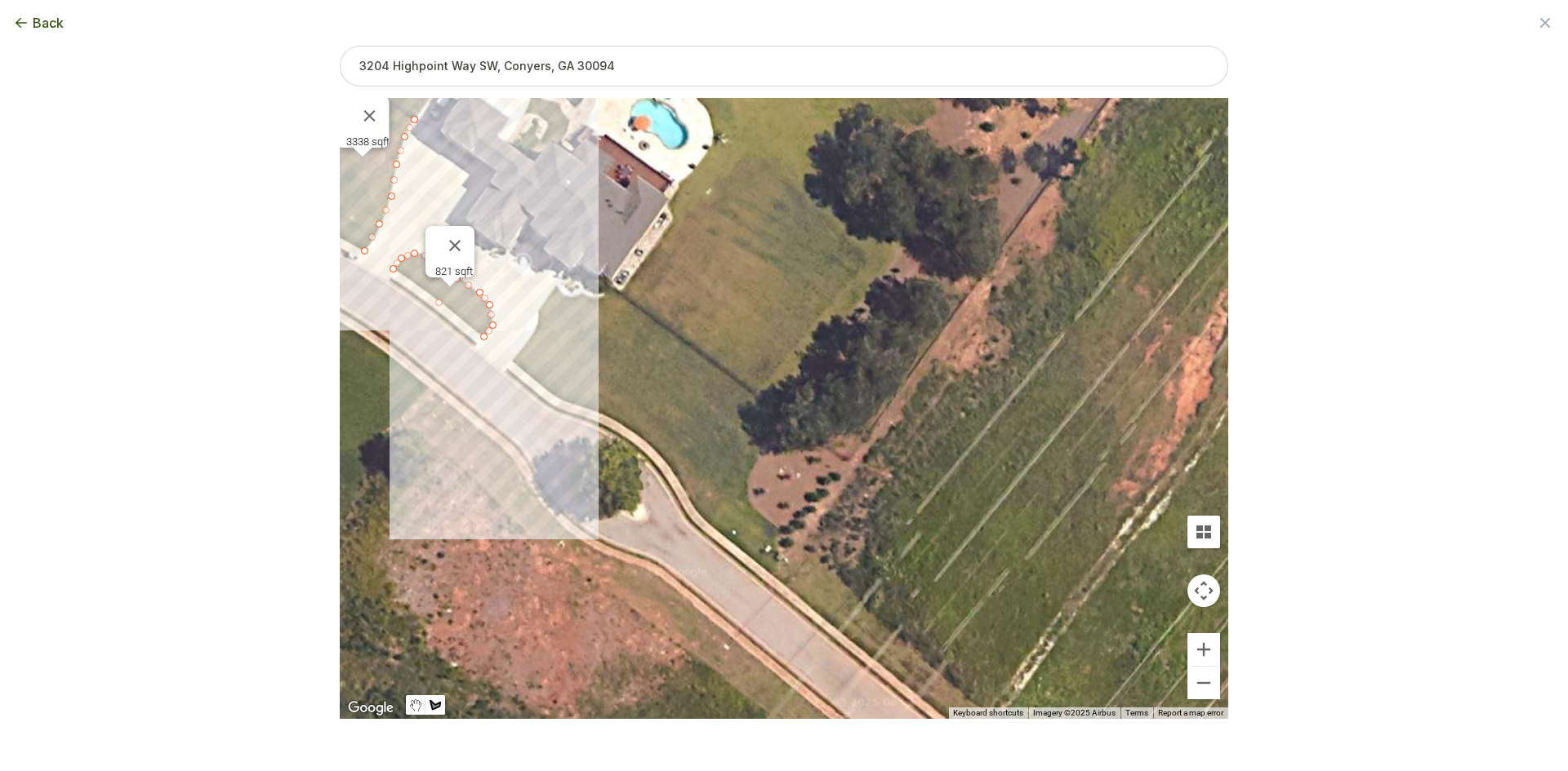
click at [782, 528] on div at bounding box center [783, 409] width 888 height 622
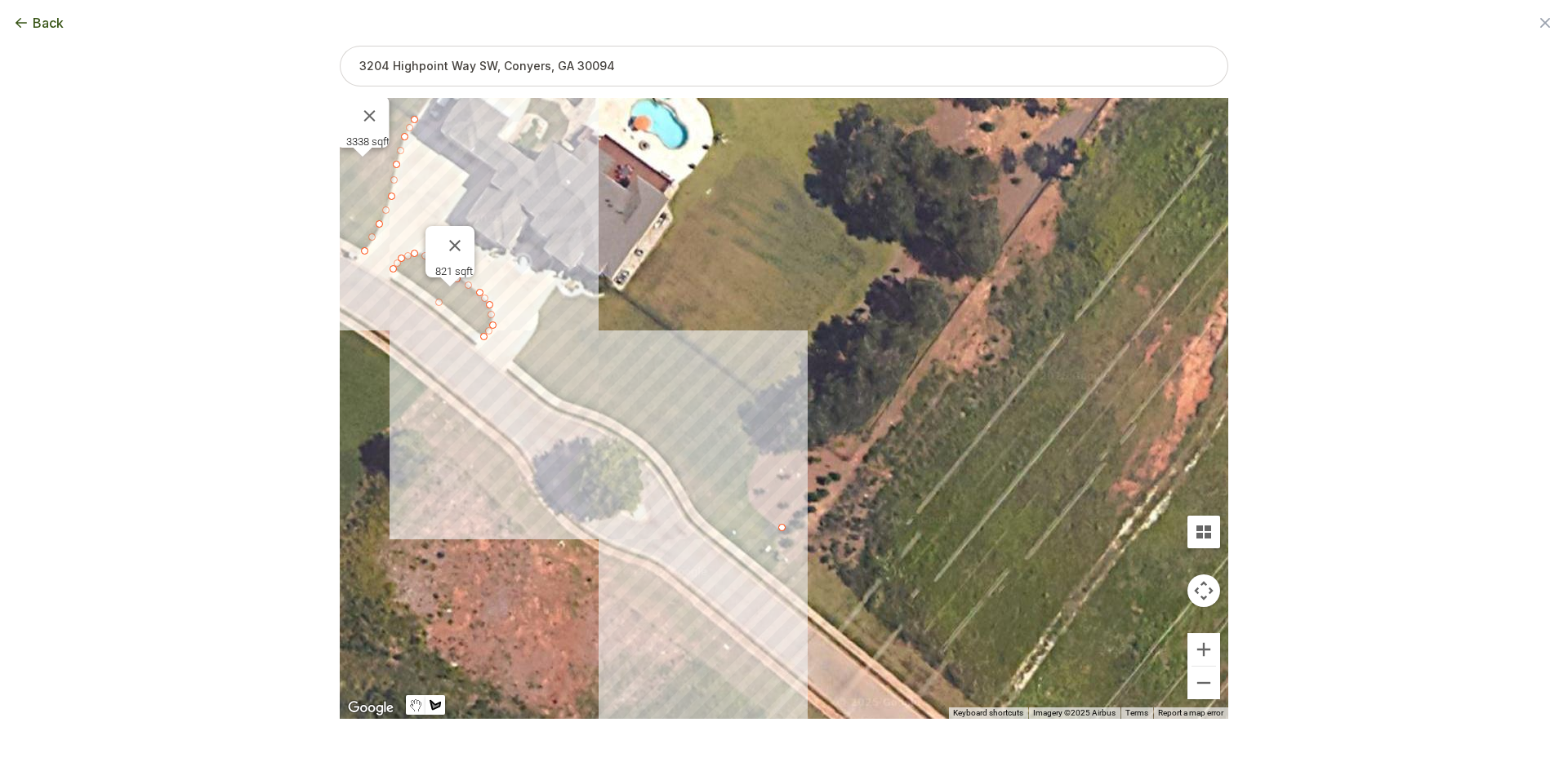
click at [772, 576] on div at bounding box center [783, 409] width 888 height 622
click at [720, 534] on div at bounding box center [783, 409] width 888 height 622
click at [693, 510] on div at bounding box center [783, 409] width 888 height 622
click at [676, 477] on div at bounding box center [783, 409] width 888 height 622
click at [658, 452] on div at bounding box center [783, 409] width 888 height 622
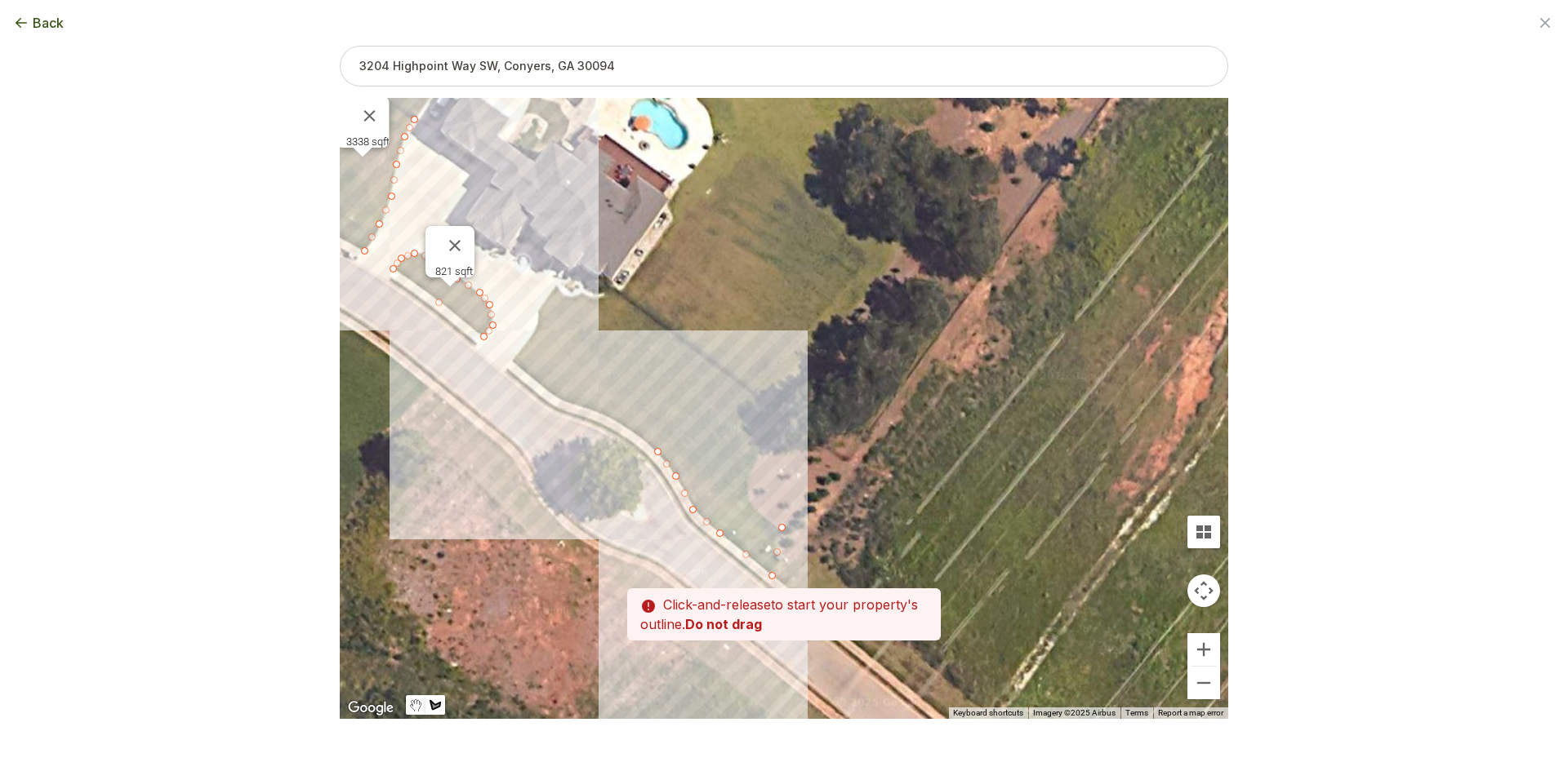
click at [639, 433] on div at bounding box center [783, 409] width 888 height 622
click at [587, 409] on div at bounding box center [783, 409] width 888 height 622
click at [555, 394] on div at bounding box center [783, 409] width 888 height 622
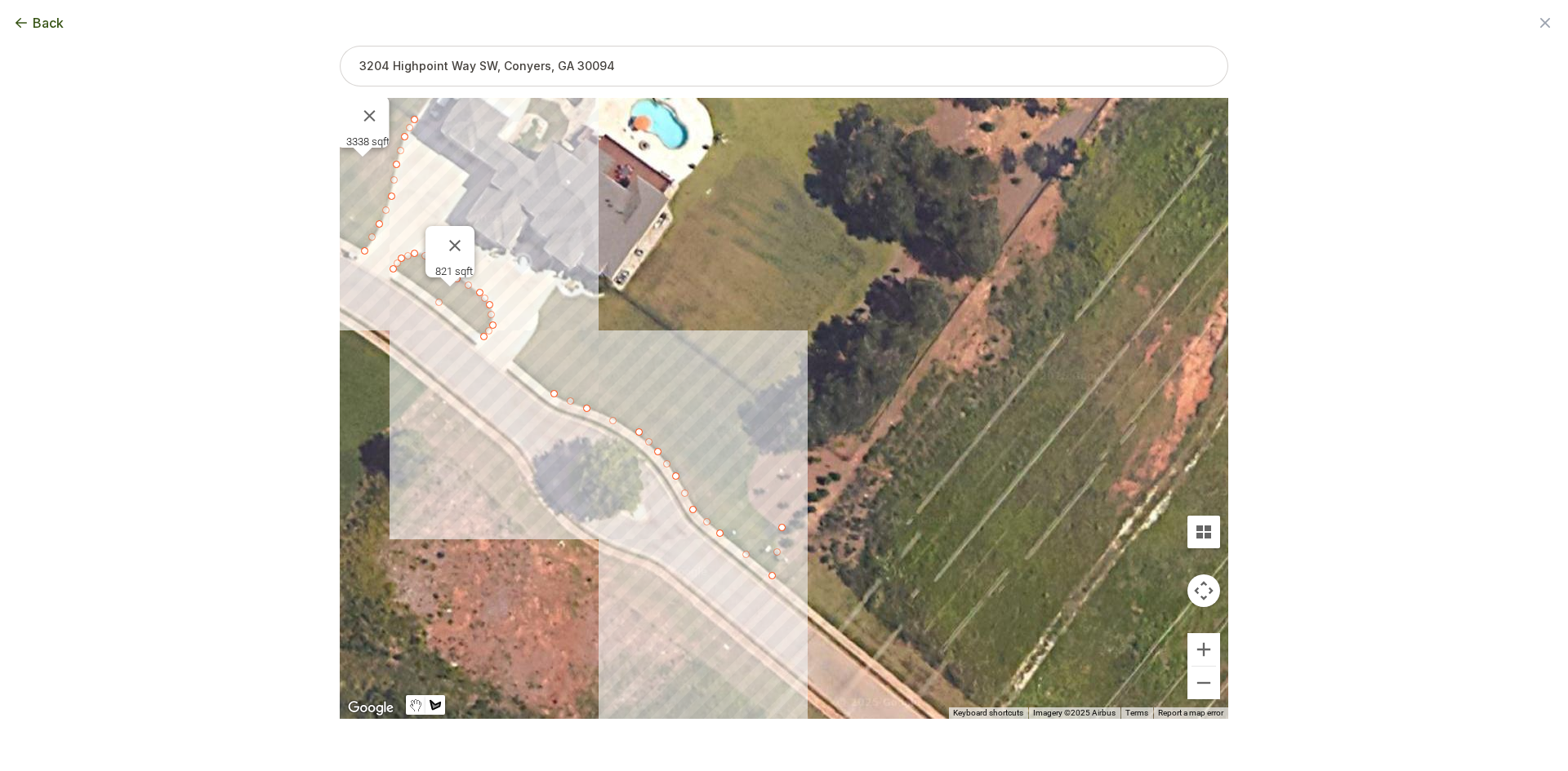
click at [513, 360] on div at bounding box center [783, 409] width 888 height 622
click at [533, 337] on div at bounding box center [783, 409] width 888 height 622
click at [541, 307] on div at bounding box center [783, 409] width 888 height 622
click at [553, 286] on div at bounding box center [783, 409] width 888 height 622
click at [576, 300] on div at bounding box center [783, 409] width 888 height 622
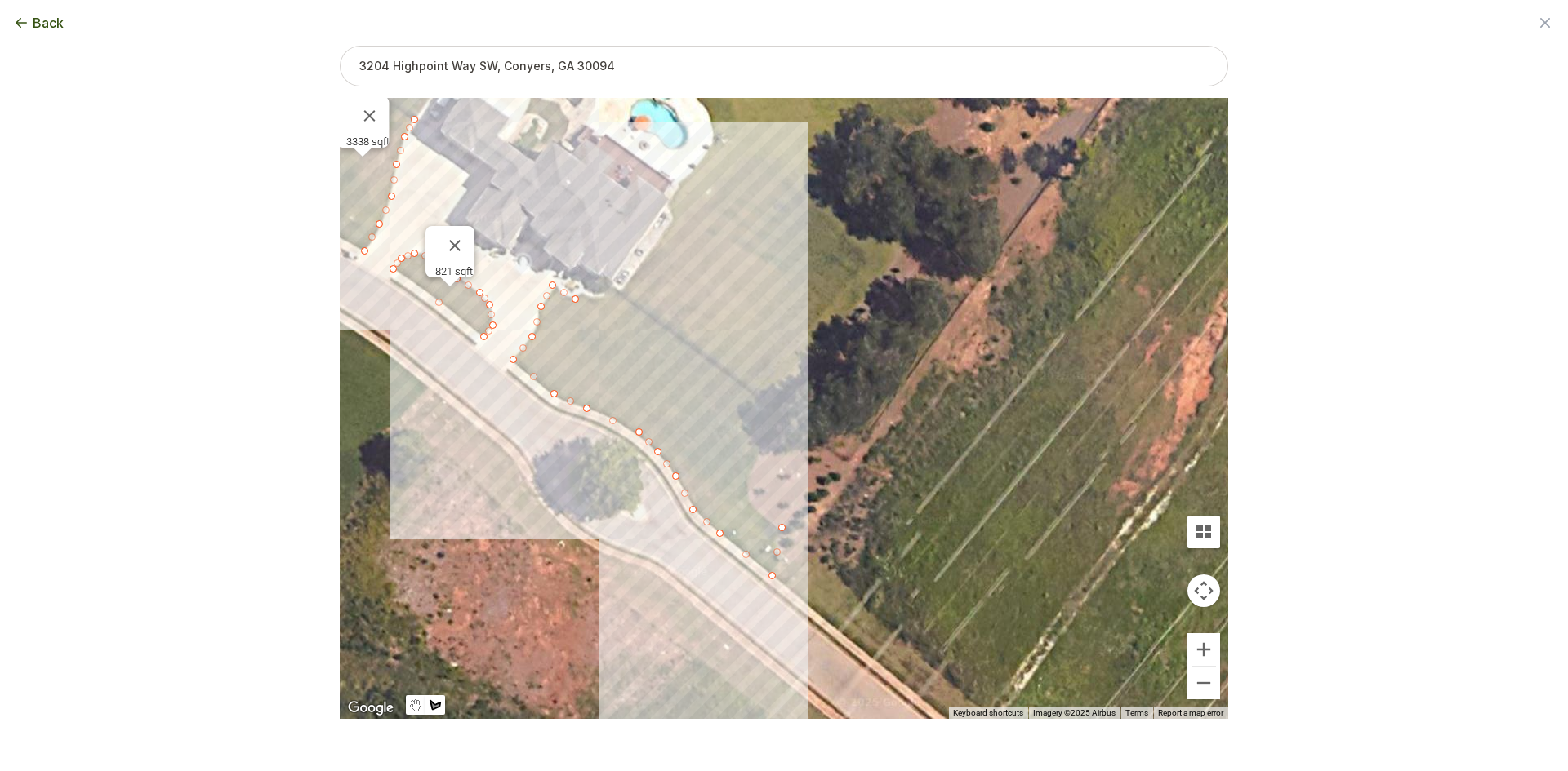
click at [611, 293] on div at bounding box center [783, 409] width 888 height 622
click at [783, 419] on div at bounding box center [783, 409] width 888 height 622
click at [763, 459] on div at bounding box center [783, 409] width 888 height 622
click at [747, 478] on div at bounding box center [783, 409] width 888 height 622
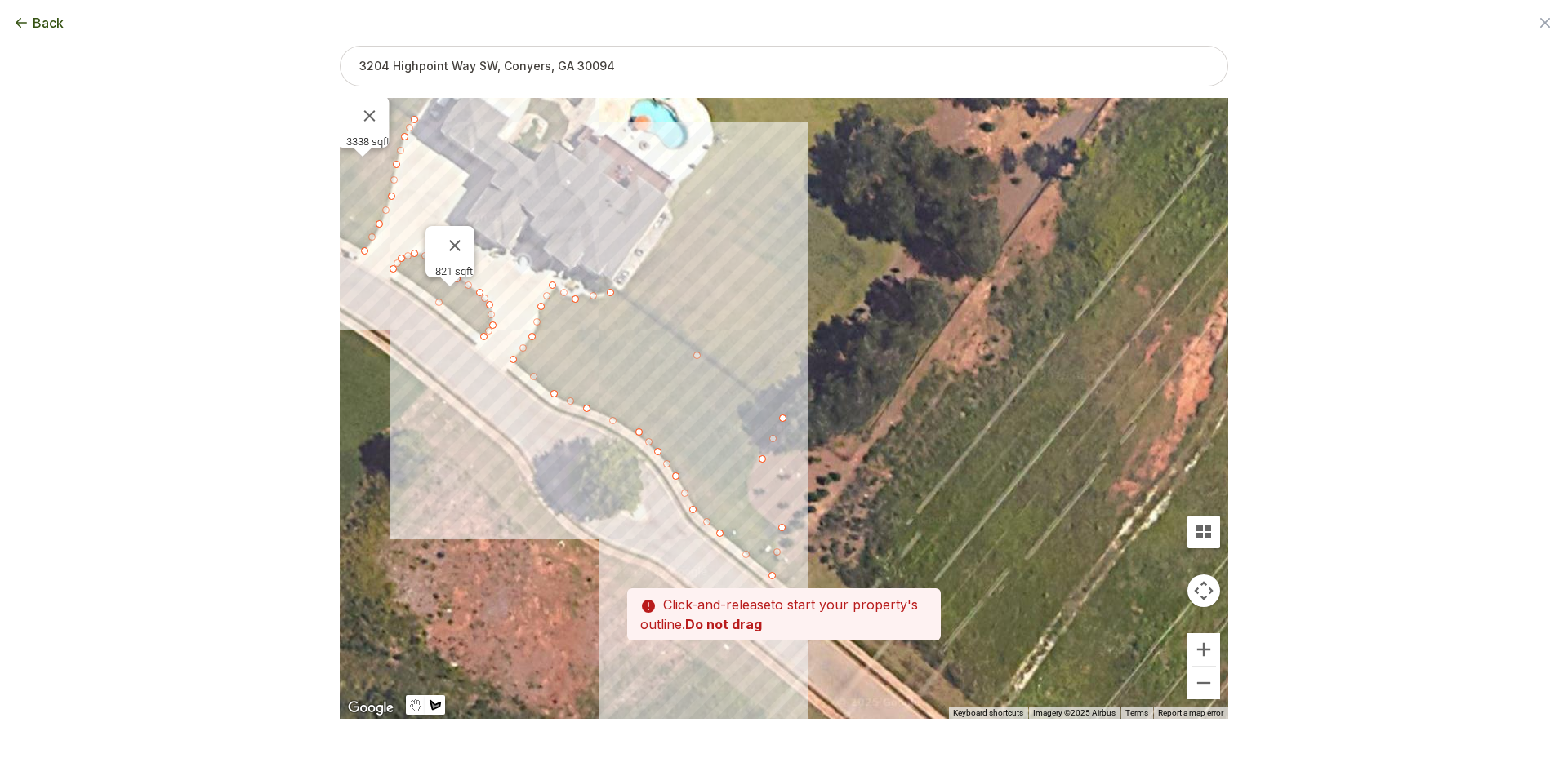
click at [748, 473] on div at bounding box center [783, 409] width 888 height 622
click at [755, 508] on div at bounding box center [783, 409] width 888 height 622
click at [782, 527] on div at bounding box center [783, 409] width 888 height 622
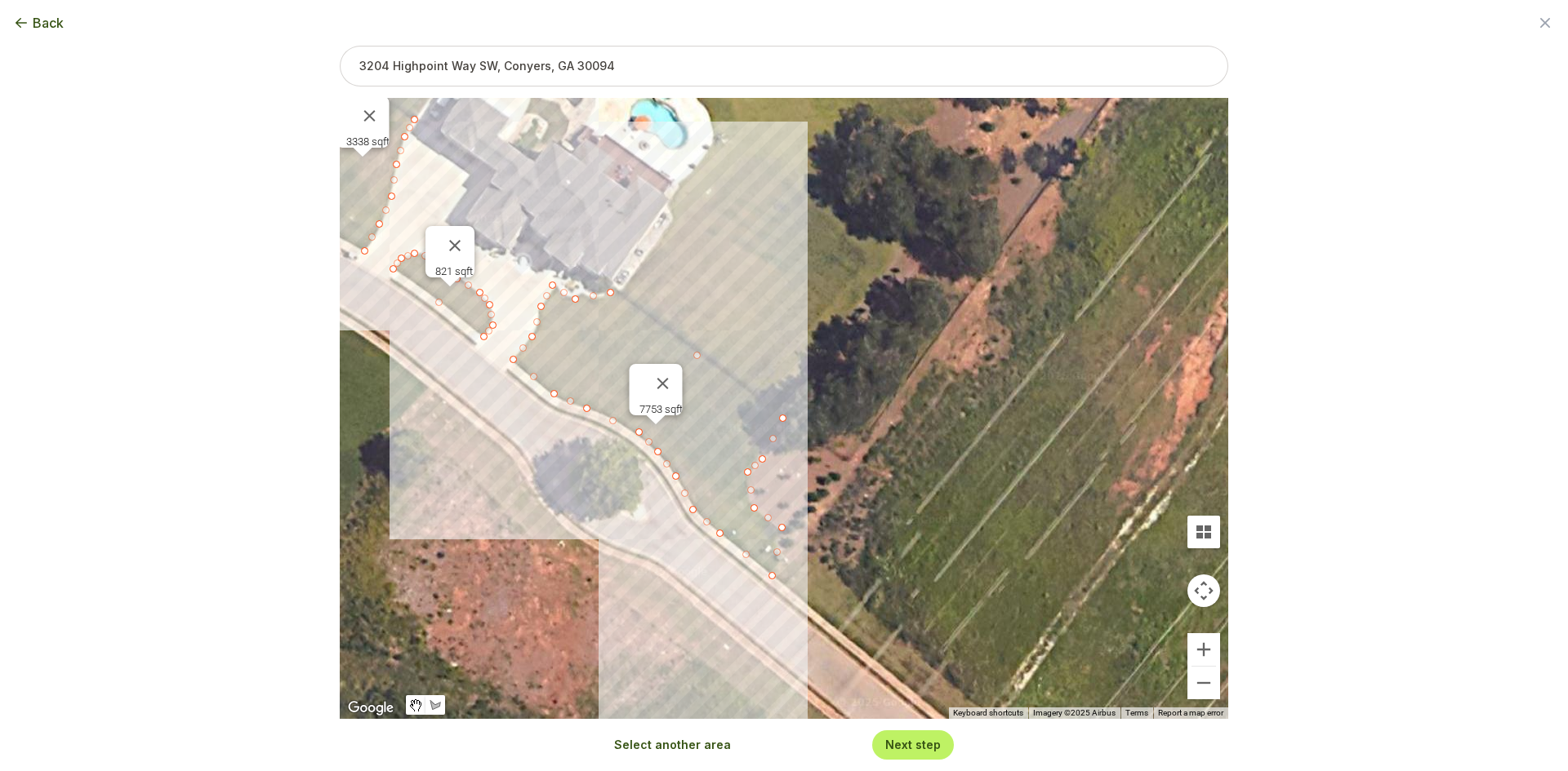
drag, startPoint x: 828, startPoint y: 298, endPoint x: 856, endPoint y: 397, distance: 102.9
click at [856, 397] on div "3338 sqft 821 sqft 7753 sqft" at bounding box center [783, 409] width 888 height 622
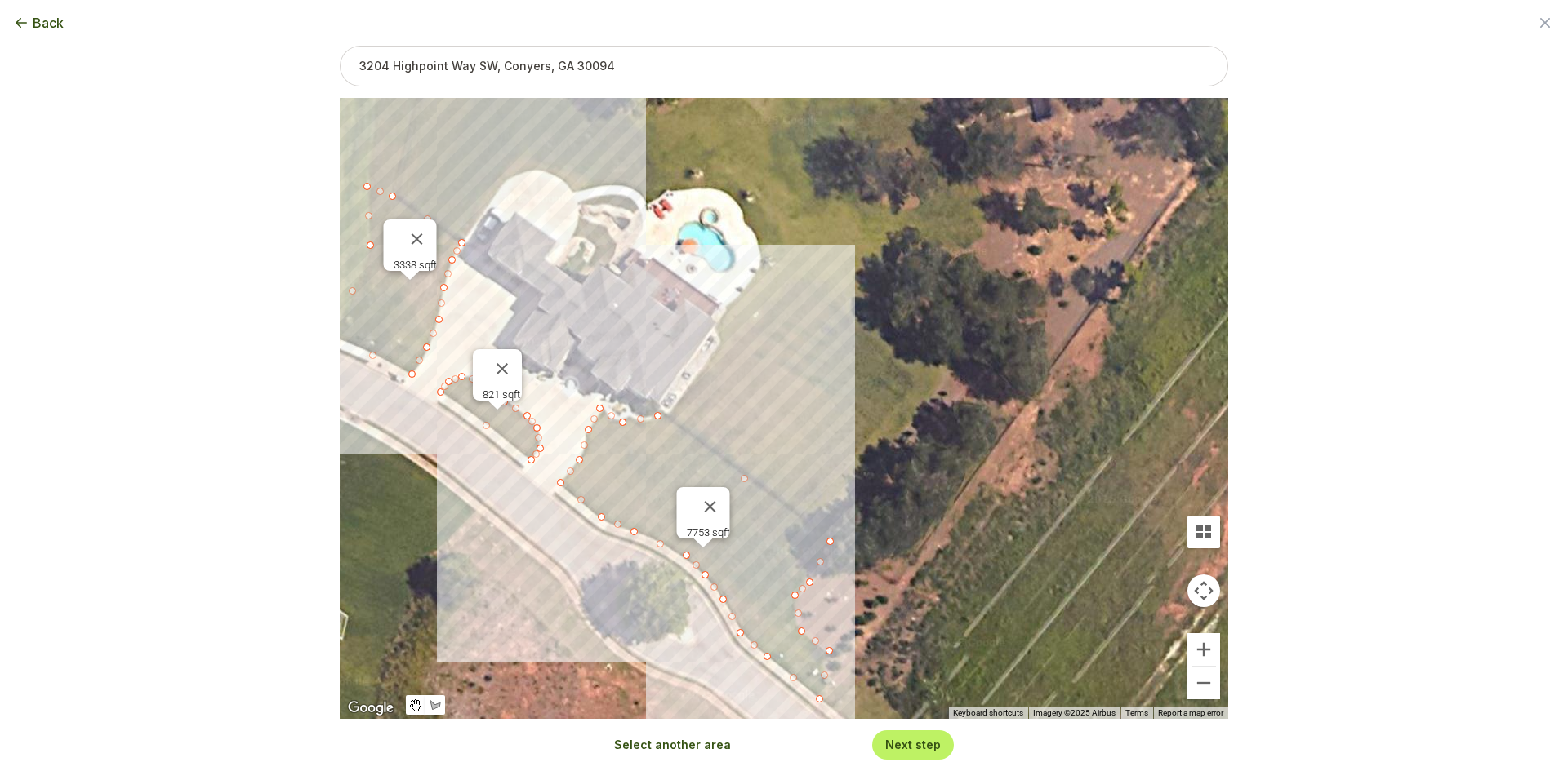
drag, startPoint x: 845, startPoint y: 309, endPoint x: 897, endPoint y: 449, distance: 149.3
click at [898, 449] on div "3338 sqft 821 sqft 7753 sqft" at bounding box center [783, 409] width 888 height 622
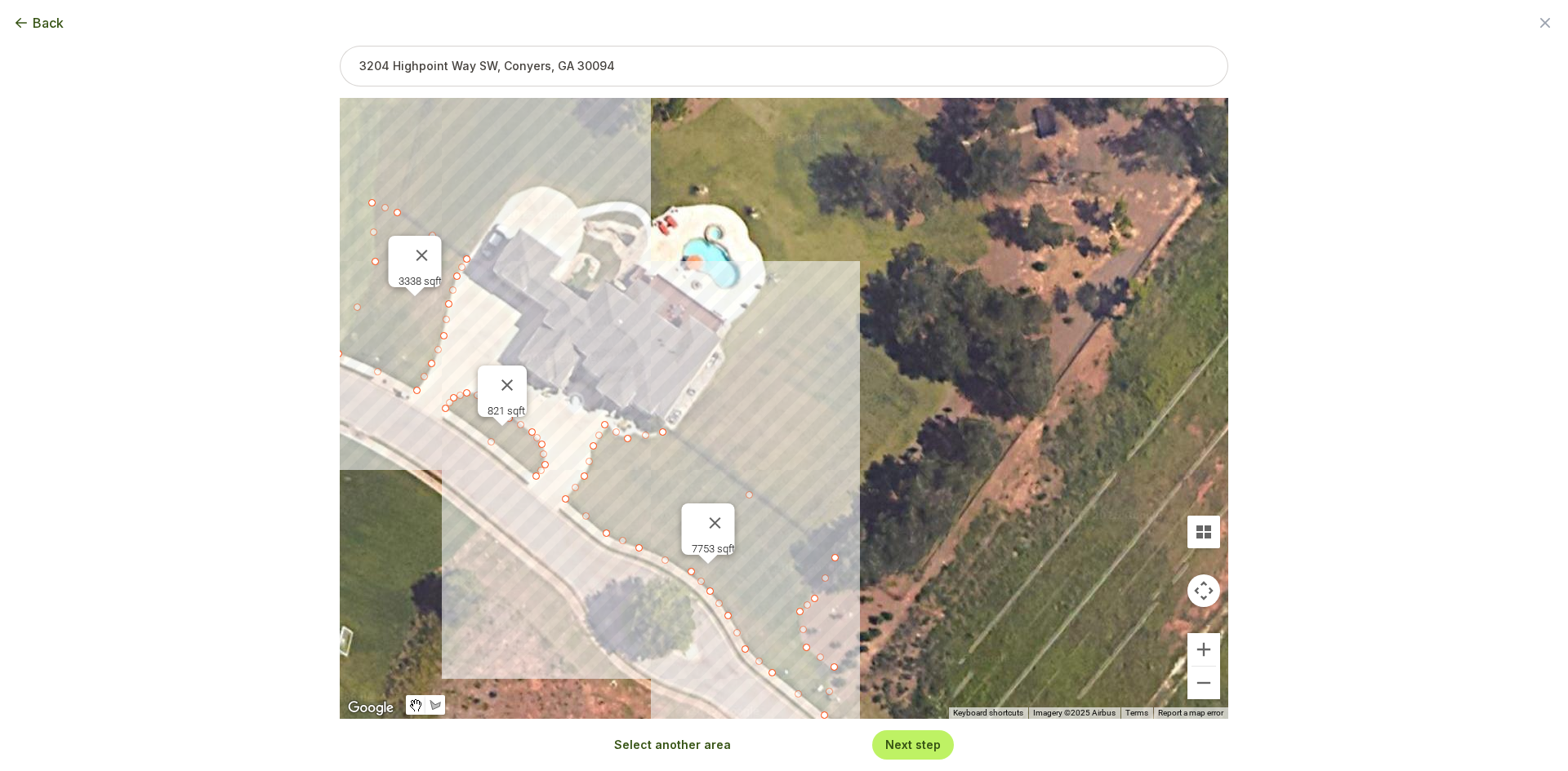
click at [676, 746] on button "Select another area" at bounding box center [672, 745] width 117 height 16
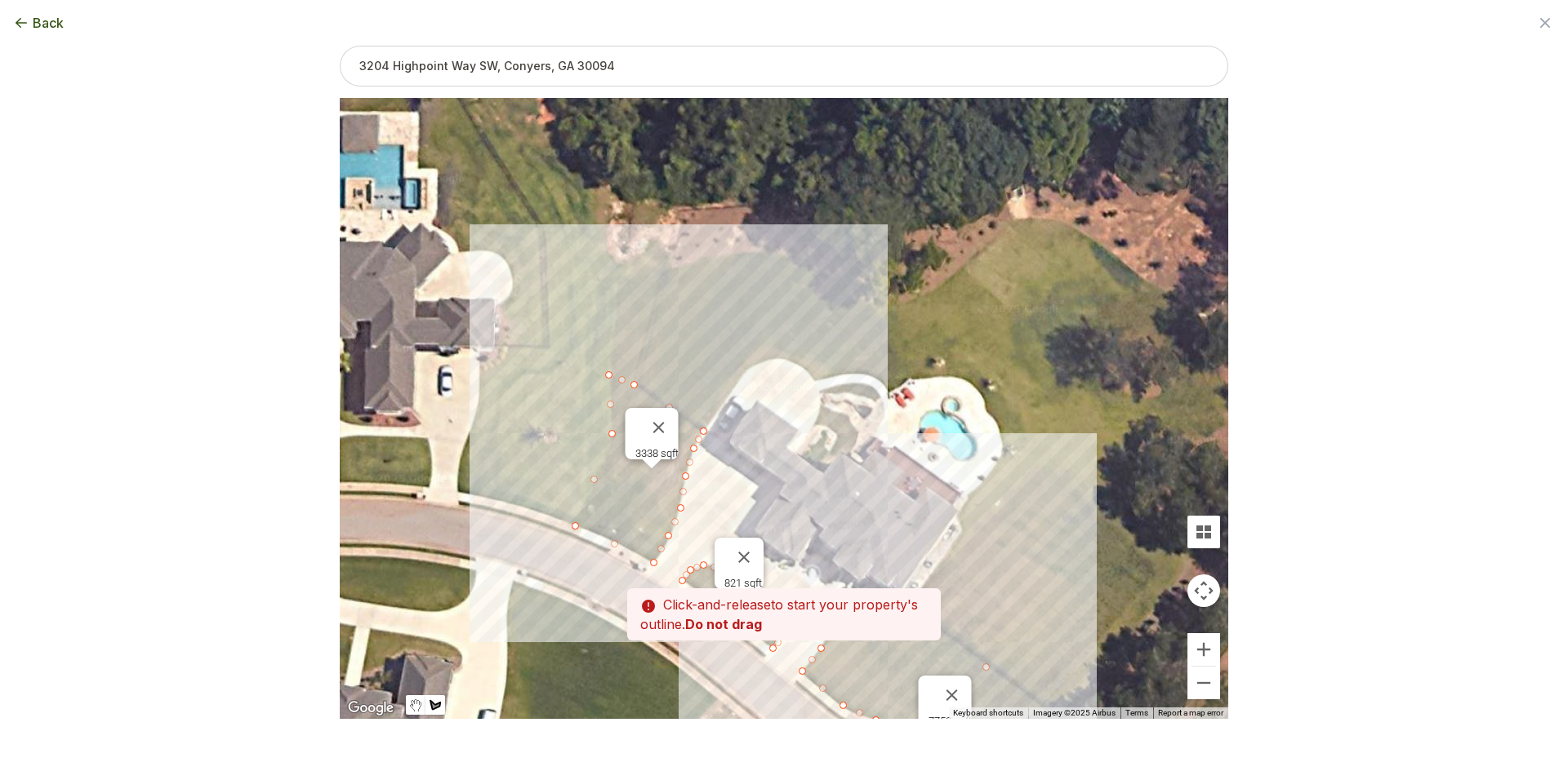
drag, startPoint x: 541, startPoint y: 242, endPoint x: 736, endPoint y: 384, distance: 241.2
click at [760, 406] on div at bounding box center [783, 409] width 888 height 622
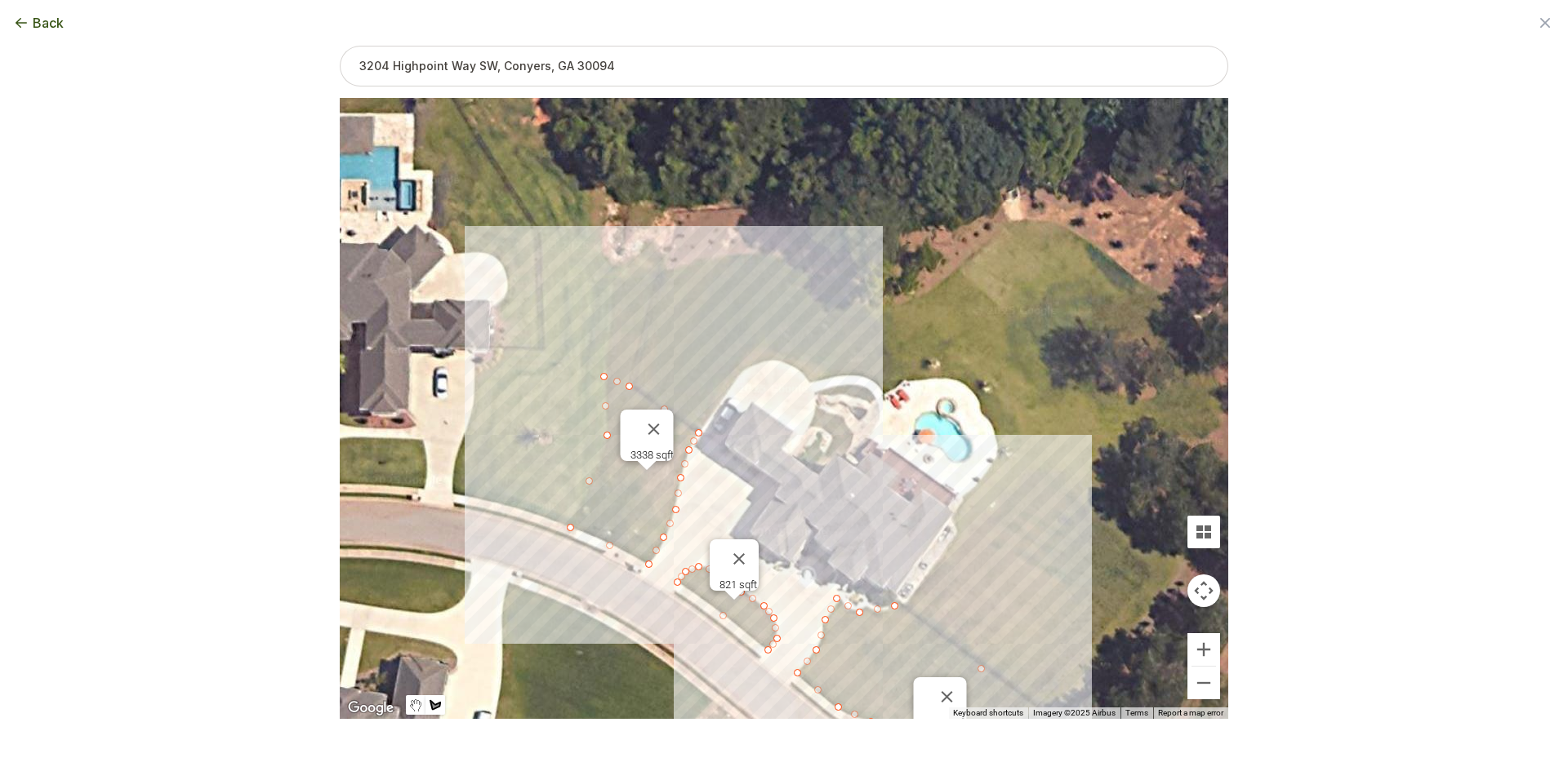
click at [629, 381] on div at bounding box center [783, 410] width 888 height 622
click at [606, 375] on div at bounding box center [783, 410] width 888 height 622
click at [625, 263] on div at bounding box center [783, 410] width 888 height 622
click at [695, 265] on div at bounding box center [783, 410] width 888 height 622
click at [734, 252] on div at bounding box center [783, 410] width 888 height 622
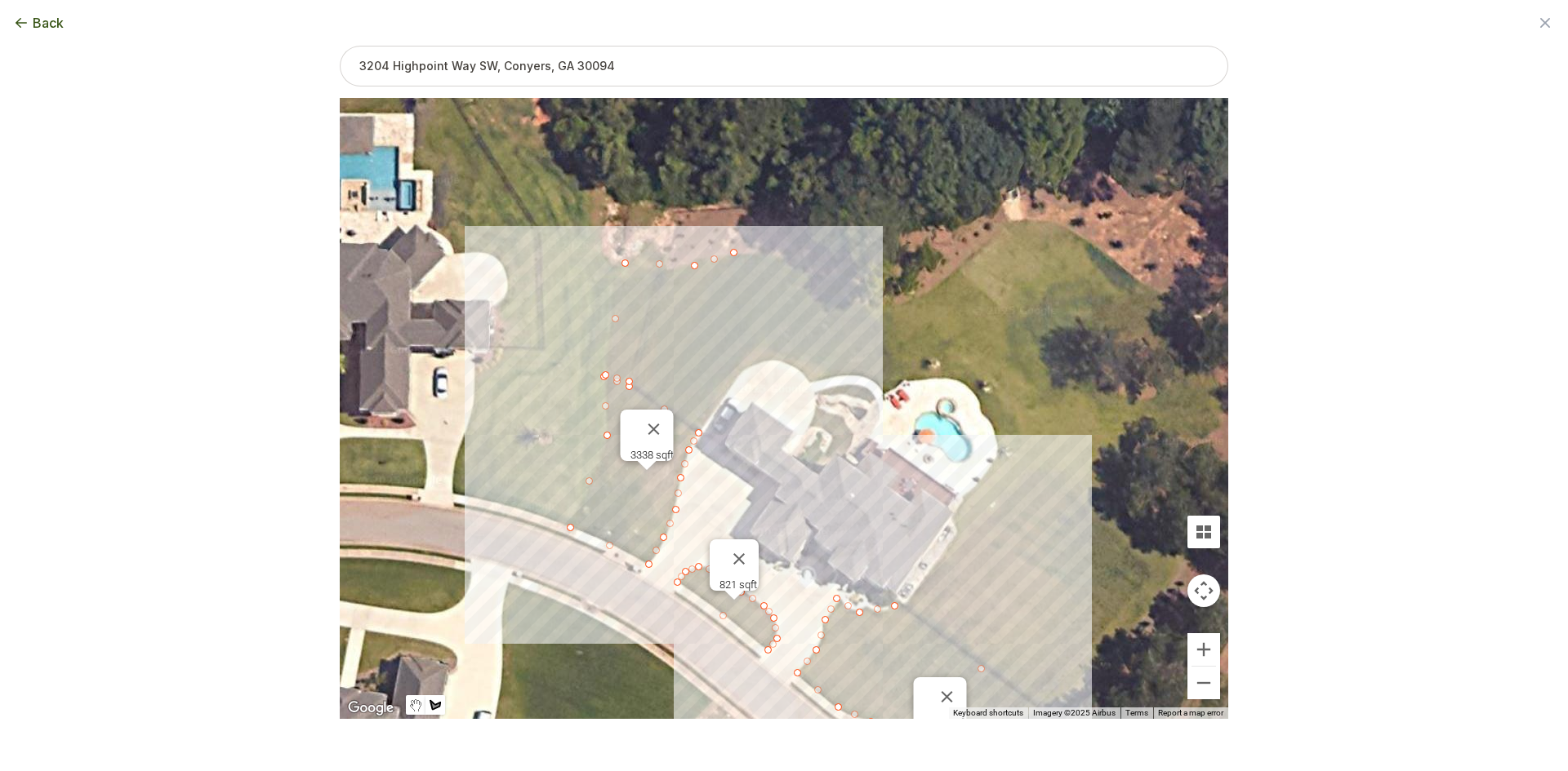
click at [788, 259] on div at bounding box center [783, 410] width 888 height 622
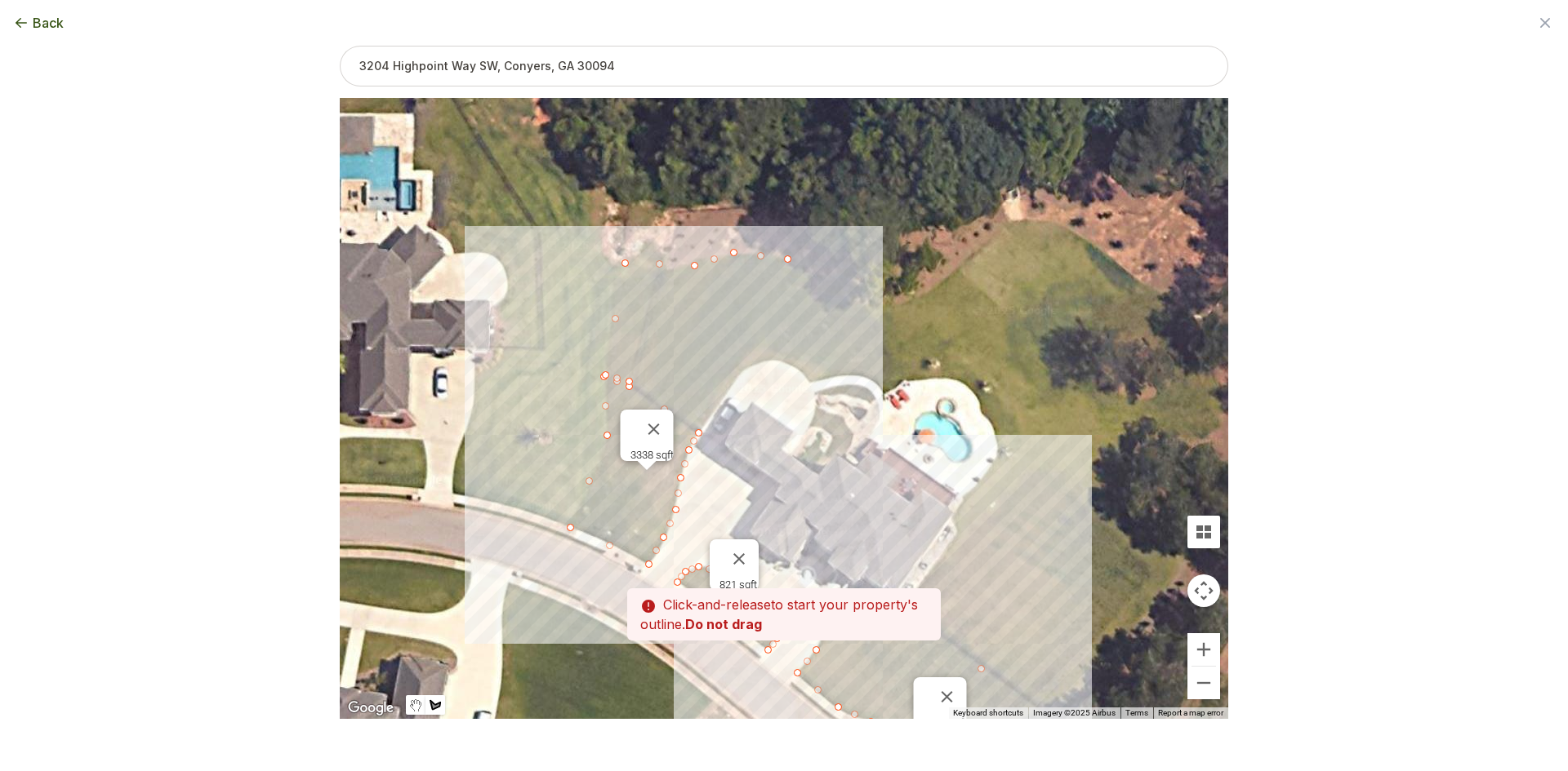
click at [840, 290] on div at bounding box center [783, 410] width 888 height 622
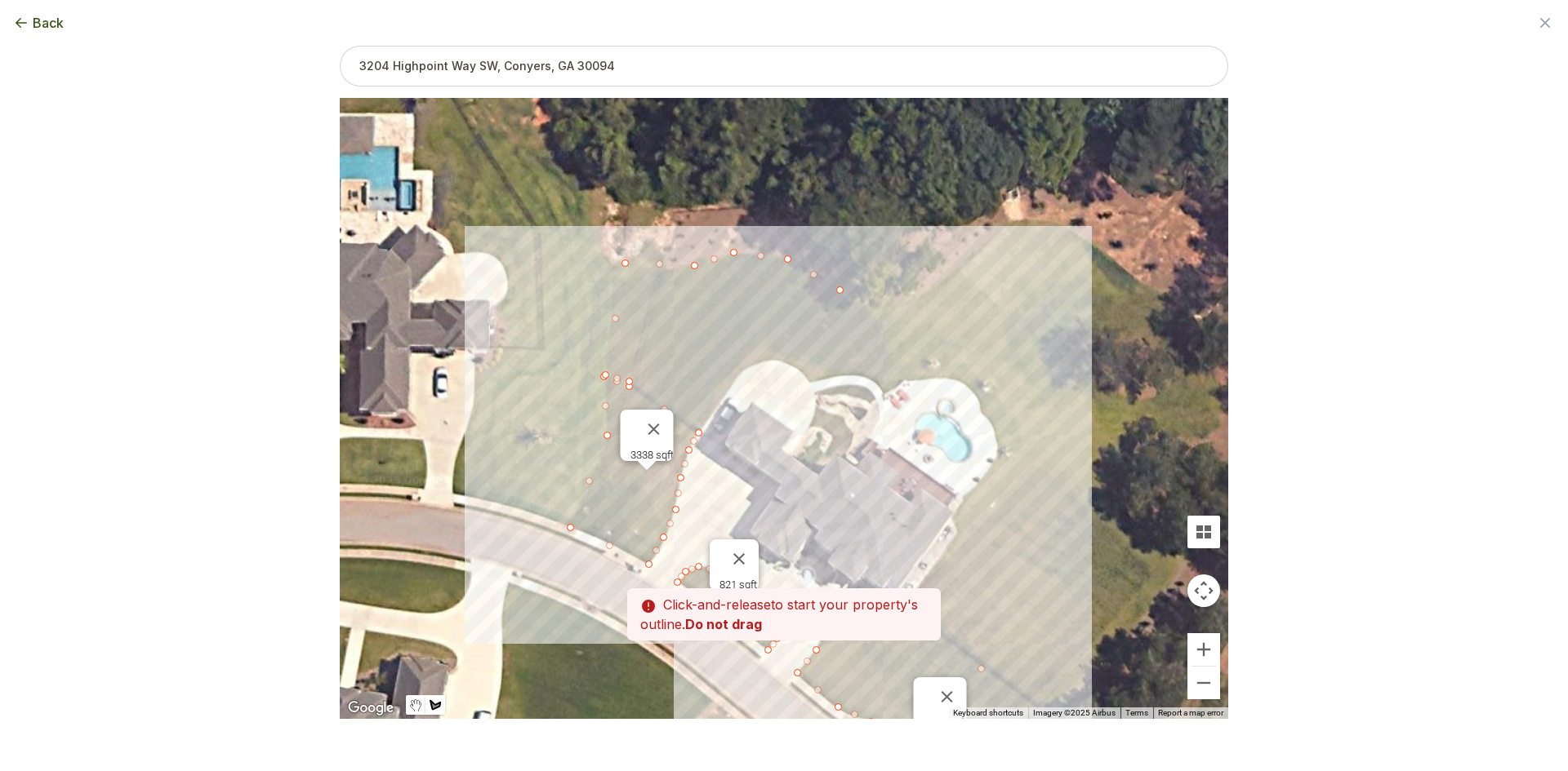
click at [880, 305] on div at bounding box center [783, 410] width 888 height 622
drag, startPoint x: 921, startPoint y: 291, endPoint x: 929, endPoint y: 287, distance: 8.9
click at [922, 291] on div at bounding box center [783, 410] width 888 height 622
click at [975, 249] on div at bounding box center [783, 410] width 888 height 622
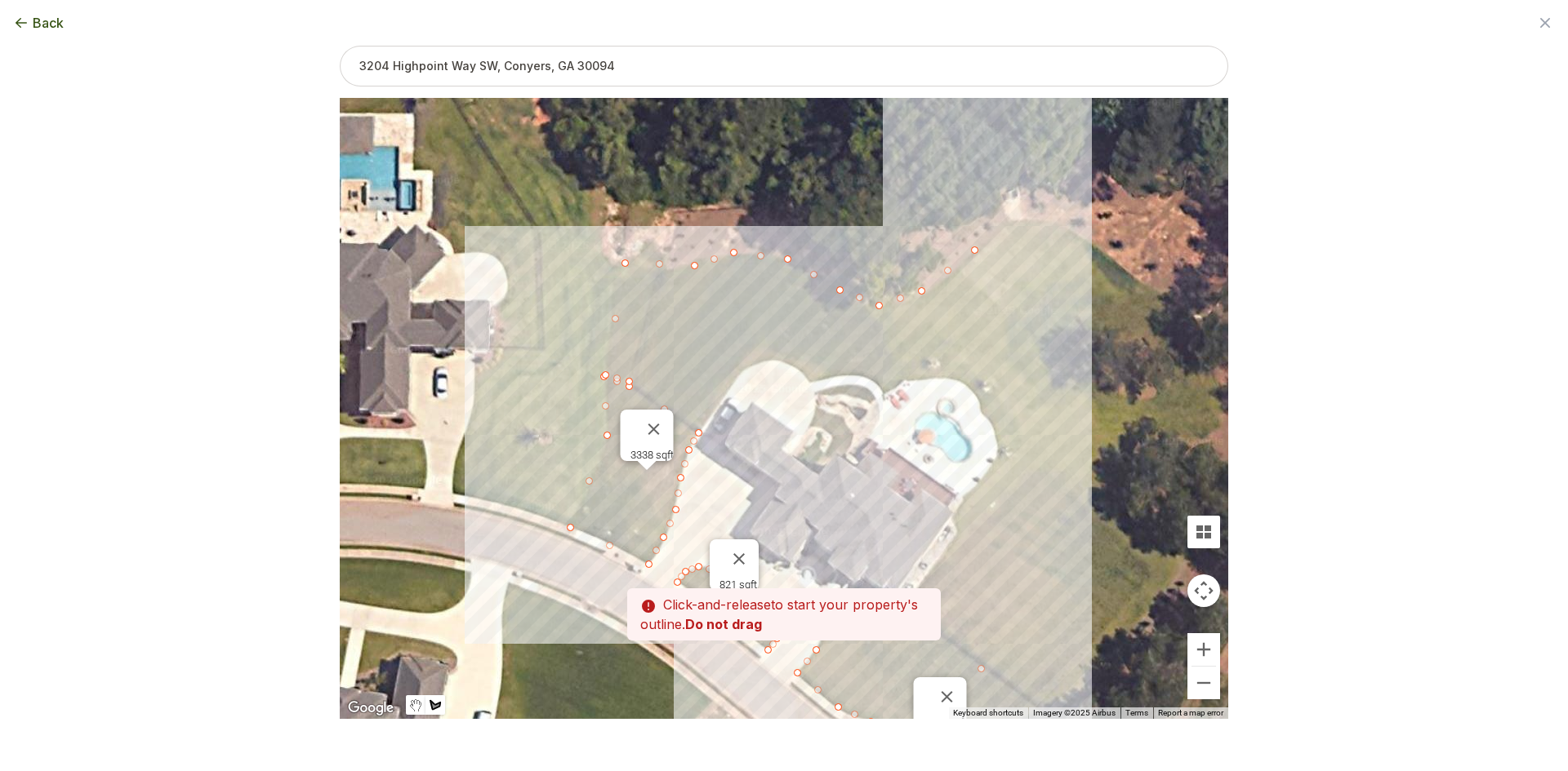
click at [1007, 220] on div at bounding box center [783, 410] width 888 height 622
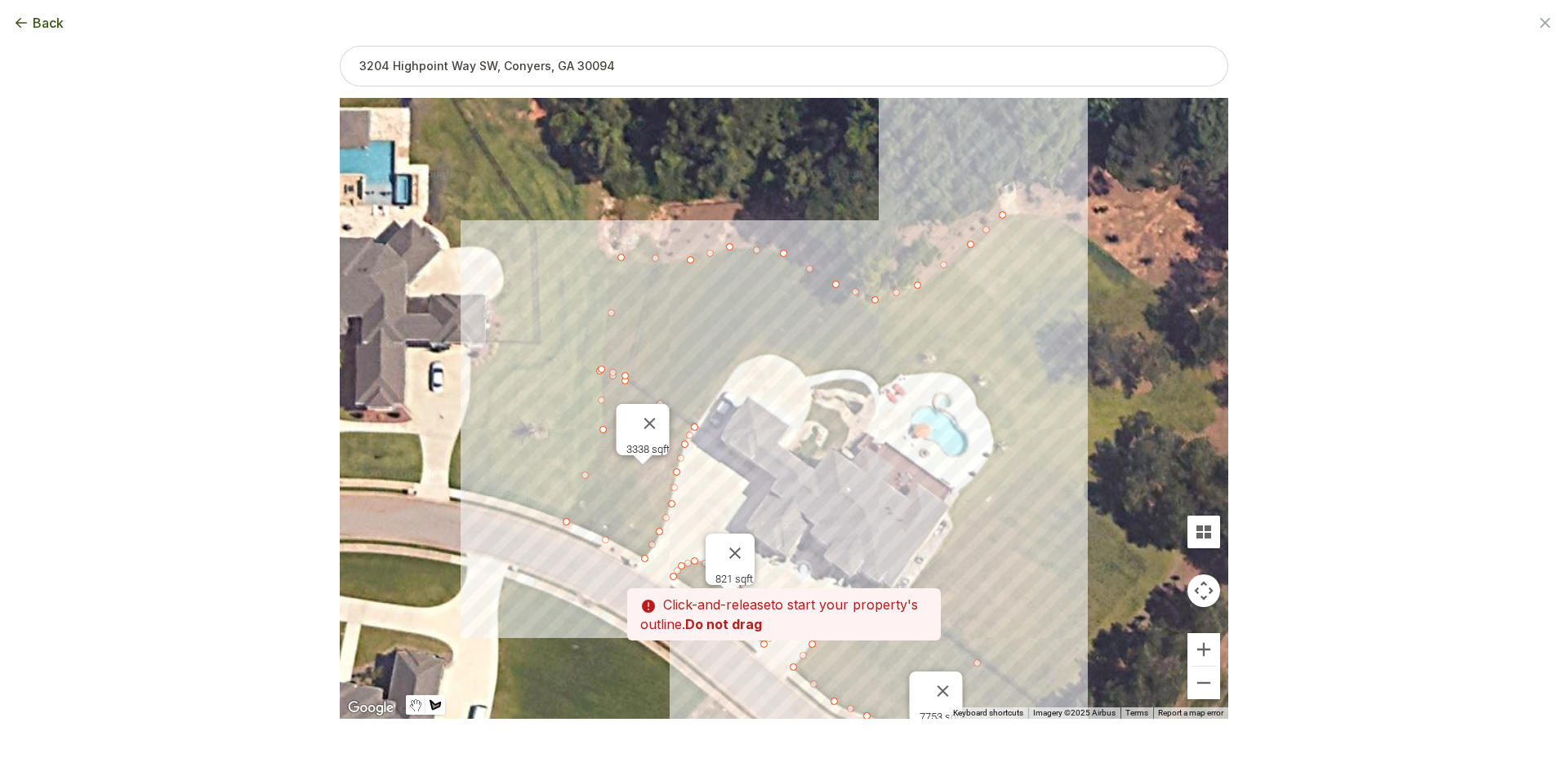
drag, startPoint x: 1047, startPoint y: 229, endPoint x: 1041, endPoint y: 220, distance: 10.8
click at [1041, 220] on div at bounding box center [783, 410] width 888 height 622
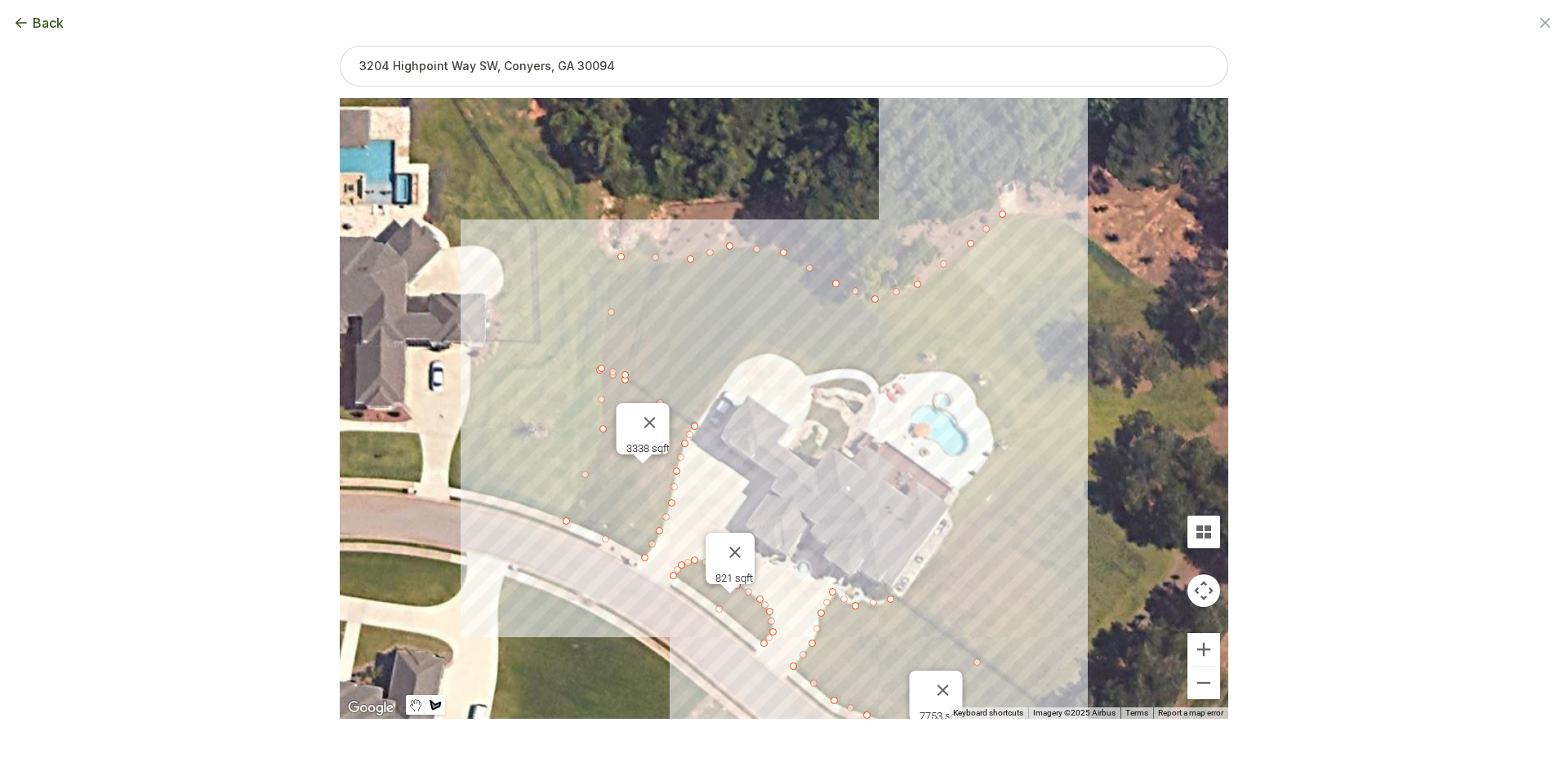
click at [1034, 211] on div at bounding box center [783, 410] width 888 height 622
click at [1056, 218] on div at bounding box center [783, 410] width 888 height 622
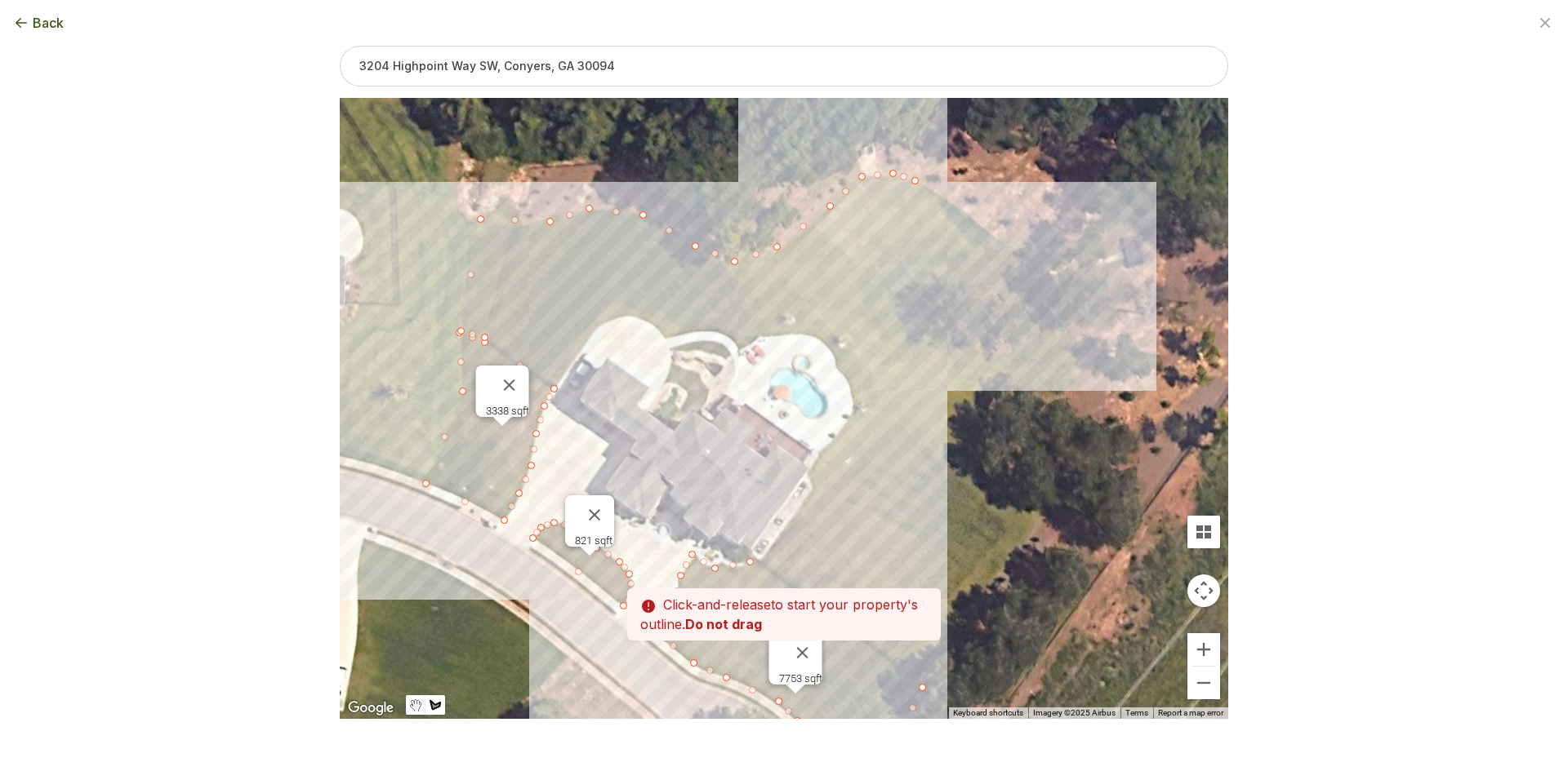
drag, startPoint x: 1123, startPoint y: 278, endPoint x: 974, endPoint y: 233, distance: 155.6
click at [975, 239] on div at bounding box center [783, 410] width 888 height 622
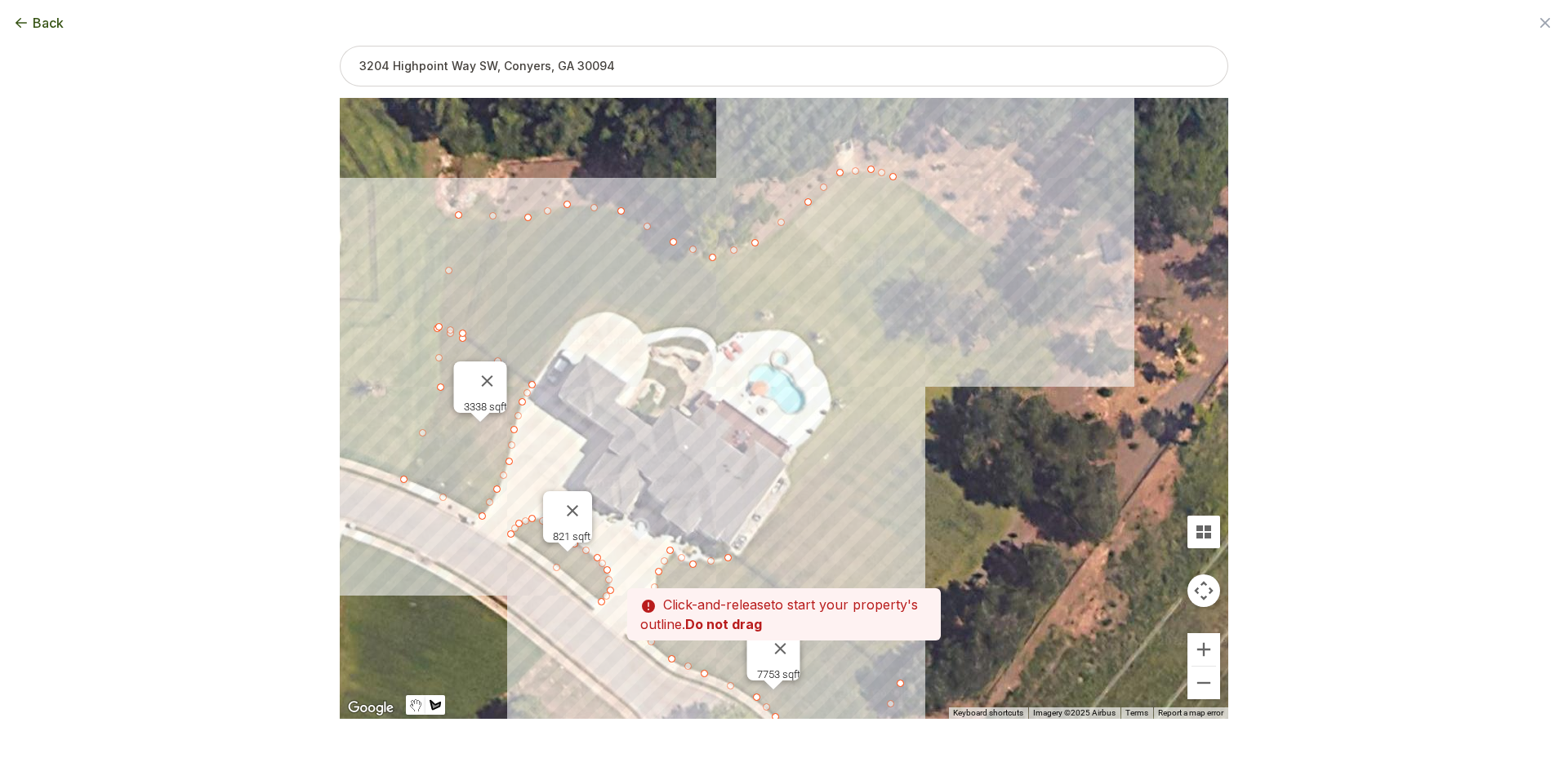
click at [971, 226] on div at bounding box center [783, 410] width 888 height 622
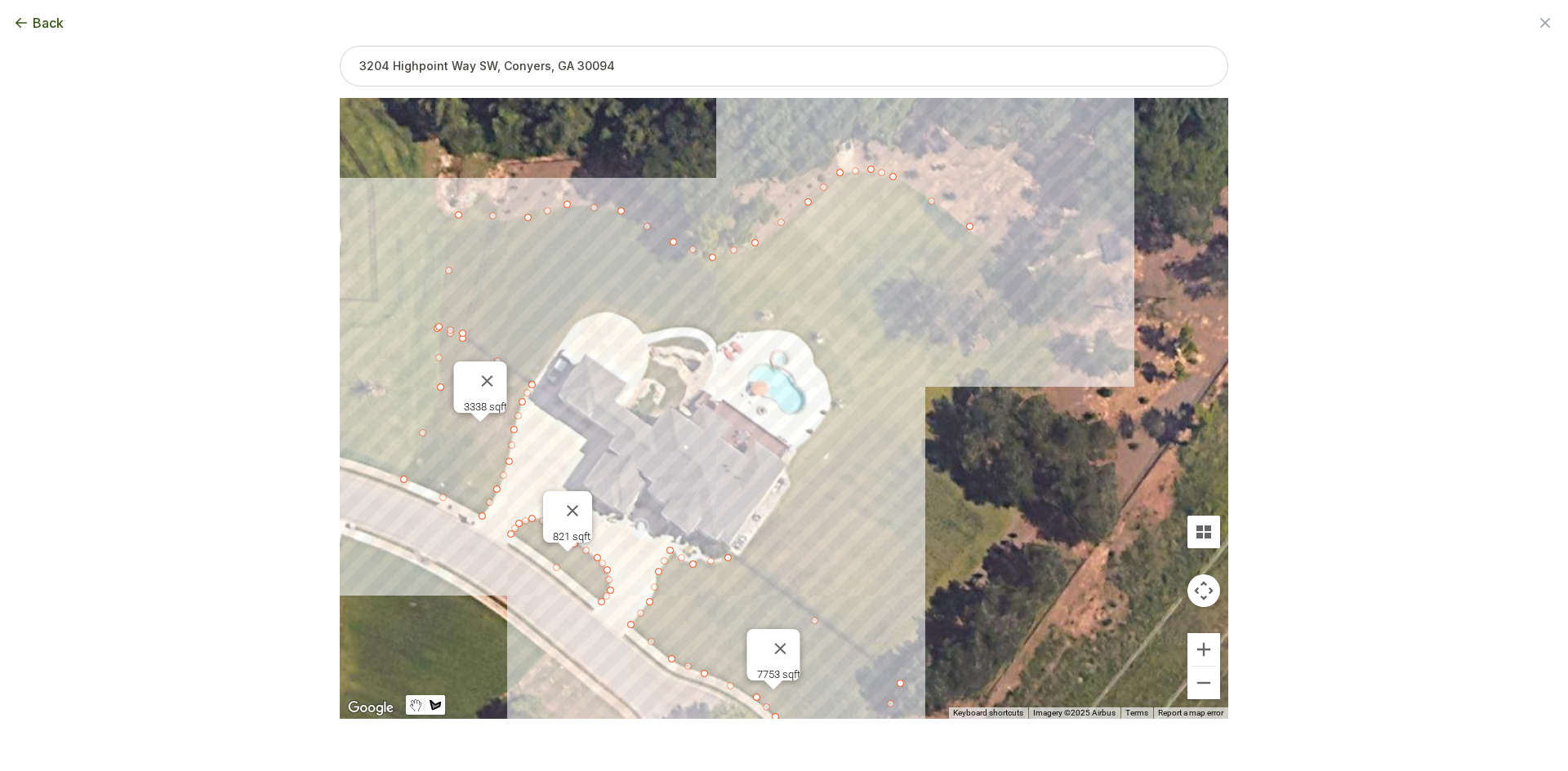
click at [1005, 251] on div at bounding box center [783, 410] width 888 height 622
click at [1043, 282] on div at bounding box center [783, 410] width 888 height 622
click at [1044, 333] on div at bounding box center [783, 410] width 888 height 622
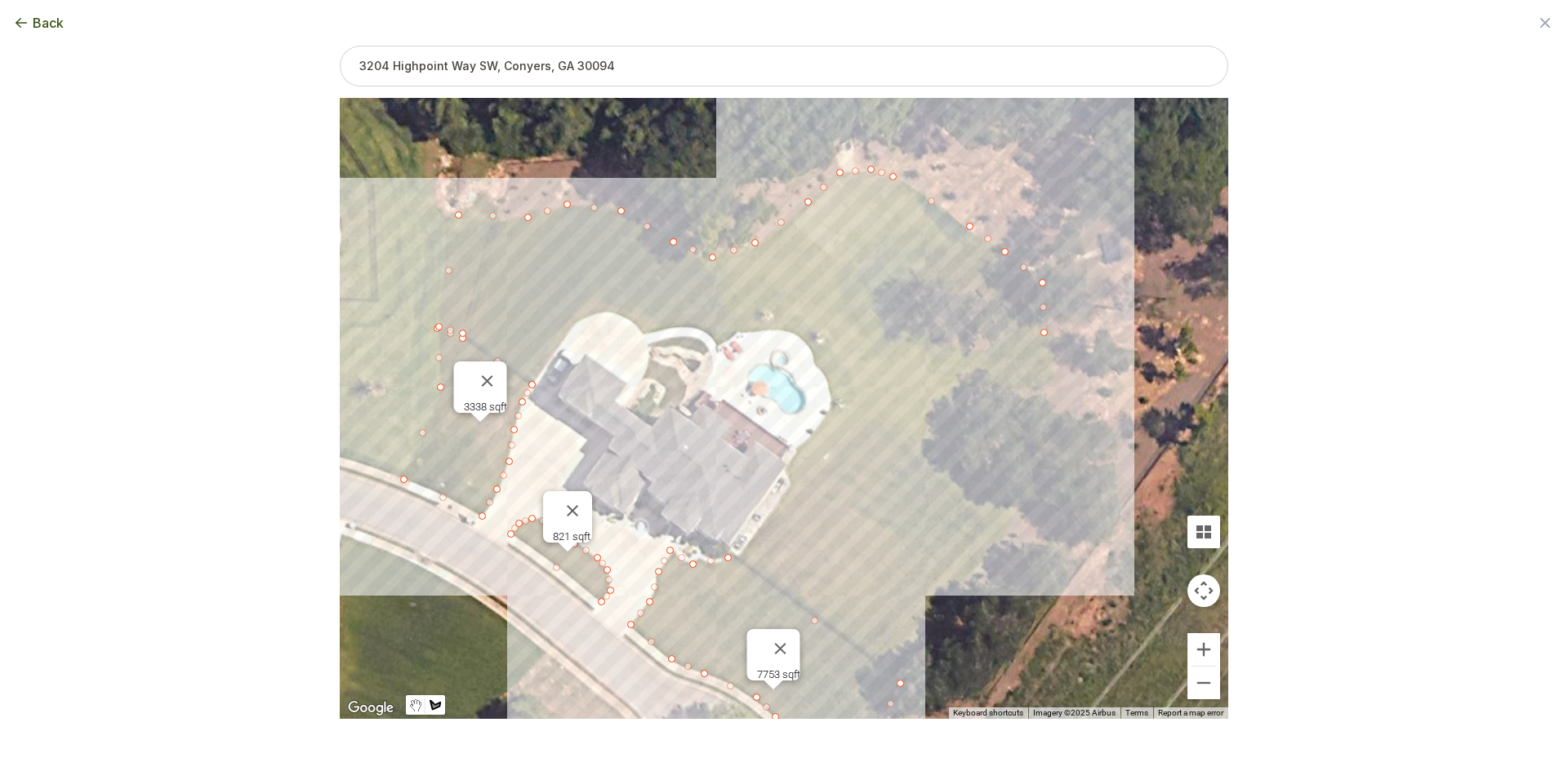
click at [1053, 376] on div at bounding box center [783, 410] width 888 height 622
click at [1012, 391] on div at bounding box center [783, 410] width 888 height 622
click at [1020, 521] on div at bounding box center [783, 410] width 888 height 622
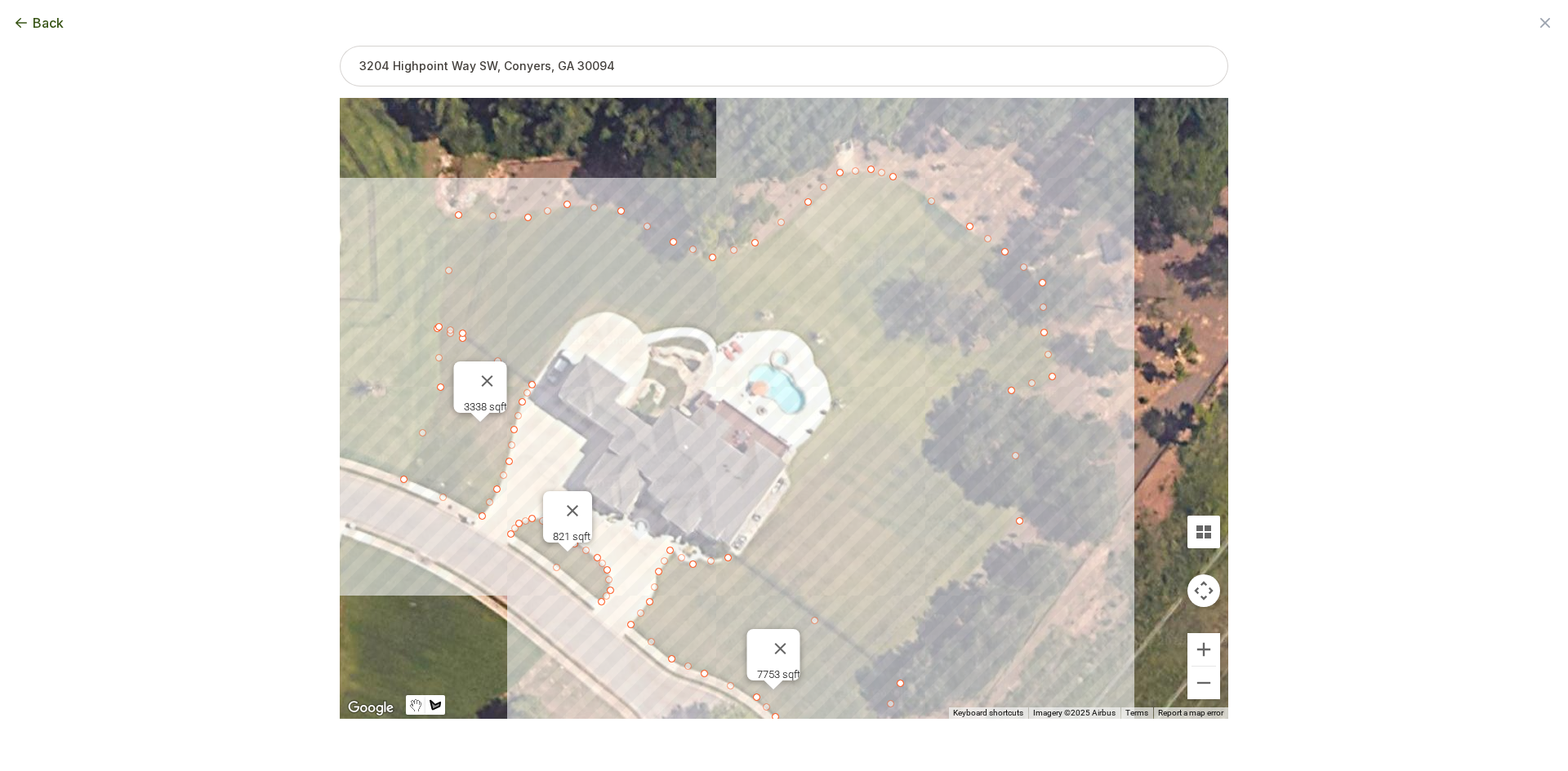
click at [905, 679] on div at bounding box center [783, 410] width 888 height 622
click at [735, 558] on div at bounding box center [783, 410] width 888 height 622
click at [792, 485] on div at bounding box center [783, 410] width 888 height 622
click at [786, 470] on div at bounding box center [783, 410] width 888 height 622
click at [799, 447] on div at bounding box center [783, 410] width 888 height 622
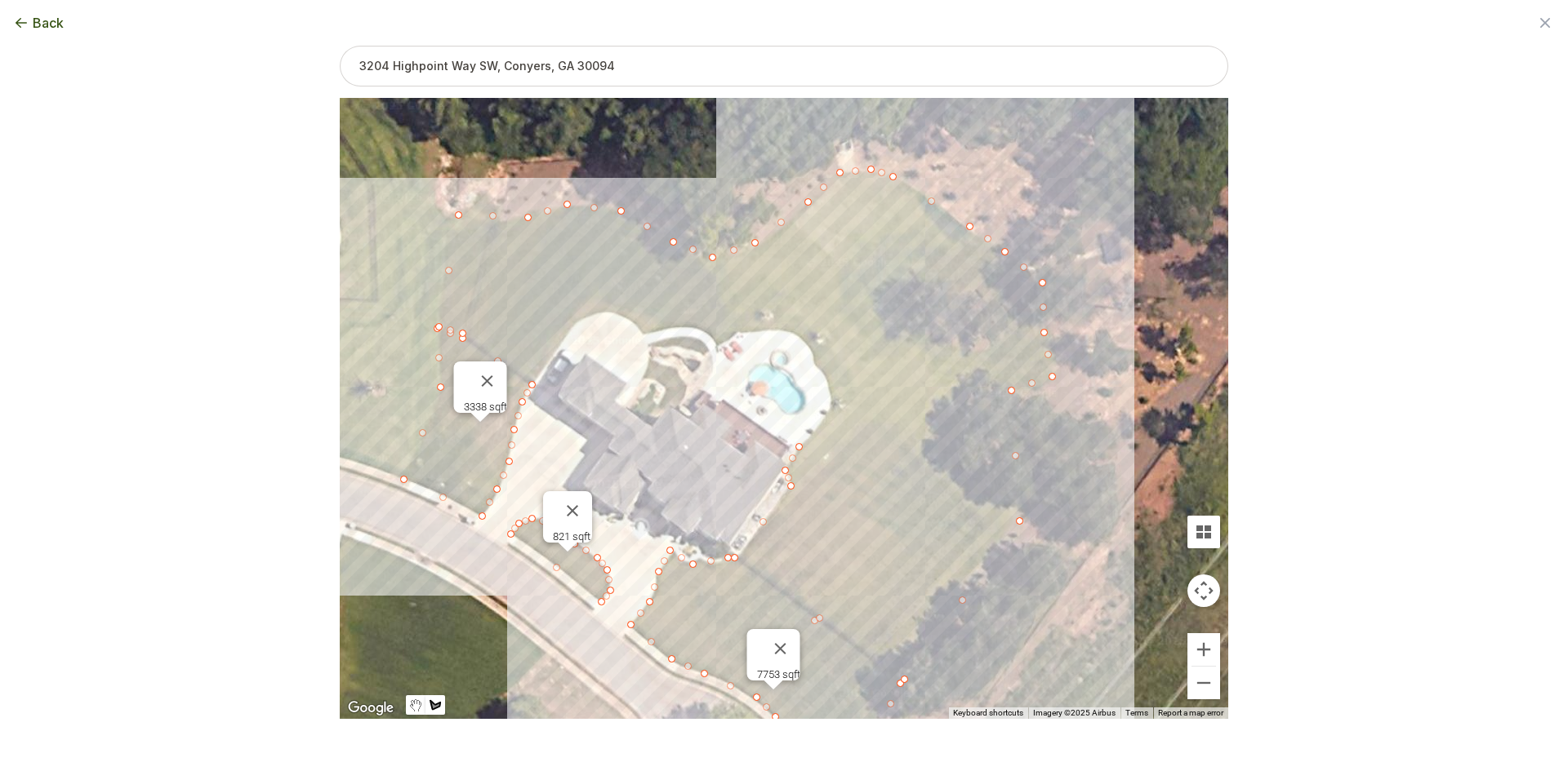
click at [833, 407] on div at bounding box center [783, 410] width 888 height 622
click at [825, 372] on div at bounding box center [783, 410] width 888 height 622
click at [808, 346] on div at bounding box center [783, 410] width 888 height 622
click at [793, 331] on div at bounding box center [783, 410] width 888 height 622
click at [737, 328] on div at bounding box center [783, 410] width 888 height 622
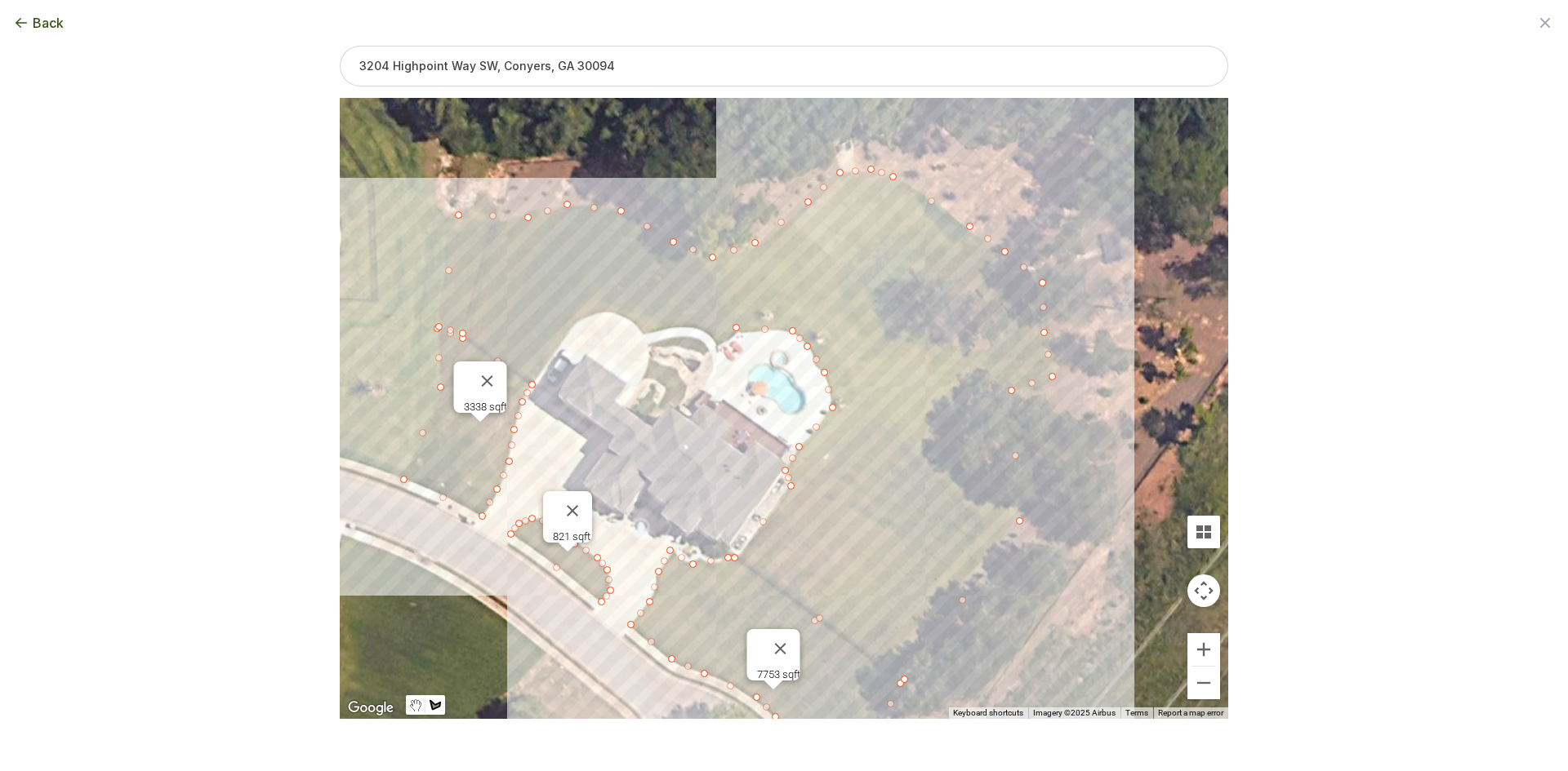
click at [716, 344] on div at bounding box center [783, 410] width 888 height 622
click at [700, 327] on div at bounding box center [783, 410] width 888 height 622
click at [643, 333] on div at bounding box center [783, 410] width 888 height 622
click at [627, 317] on div at bounding box center [783, 410] width 888 height 622
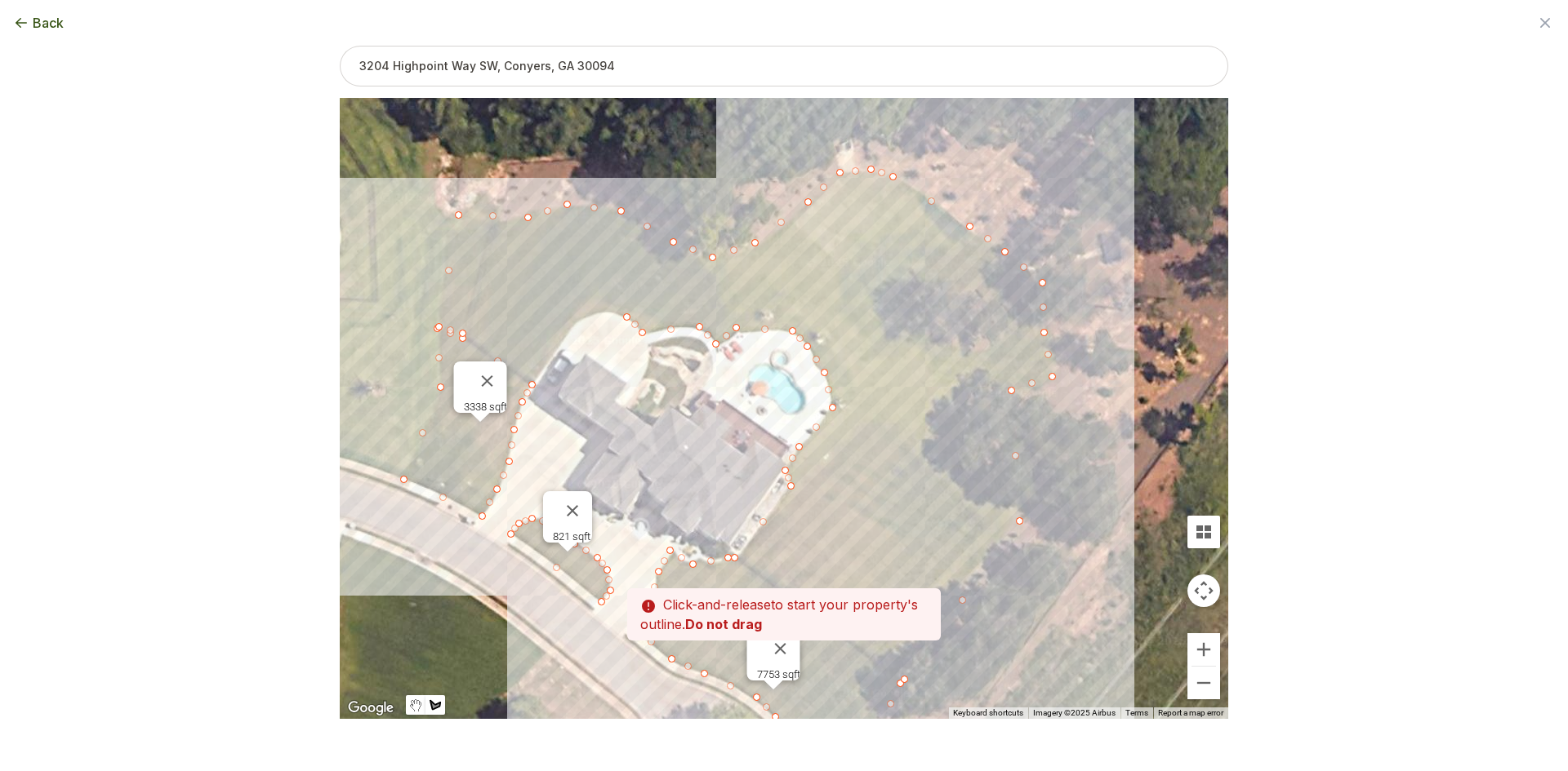
click at [609, 309] on div at bounding box center [783, 410] width 888 height 622
click at [573, 322] on div at bounding box center [783, 410] width 888 height 622
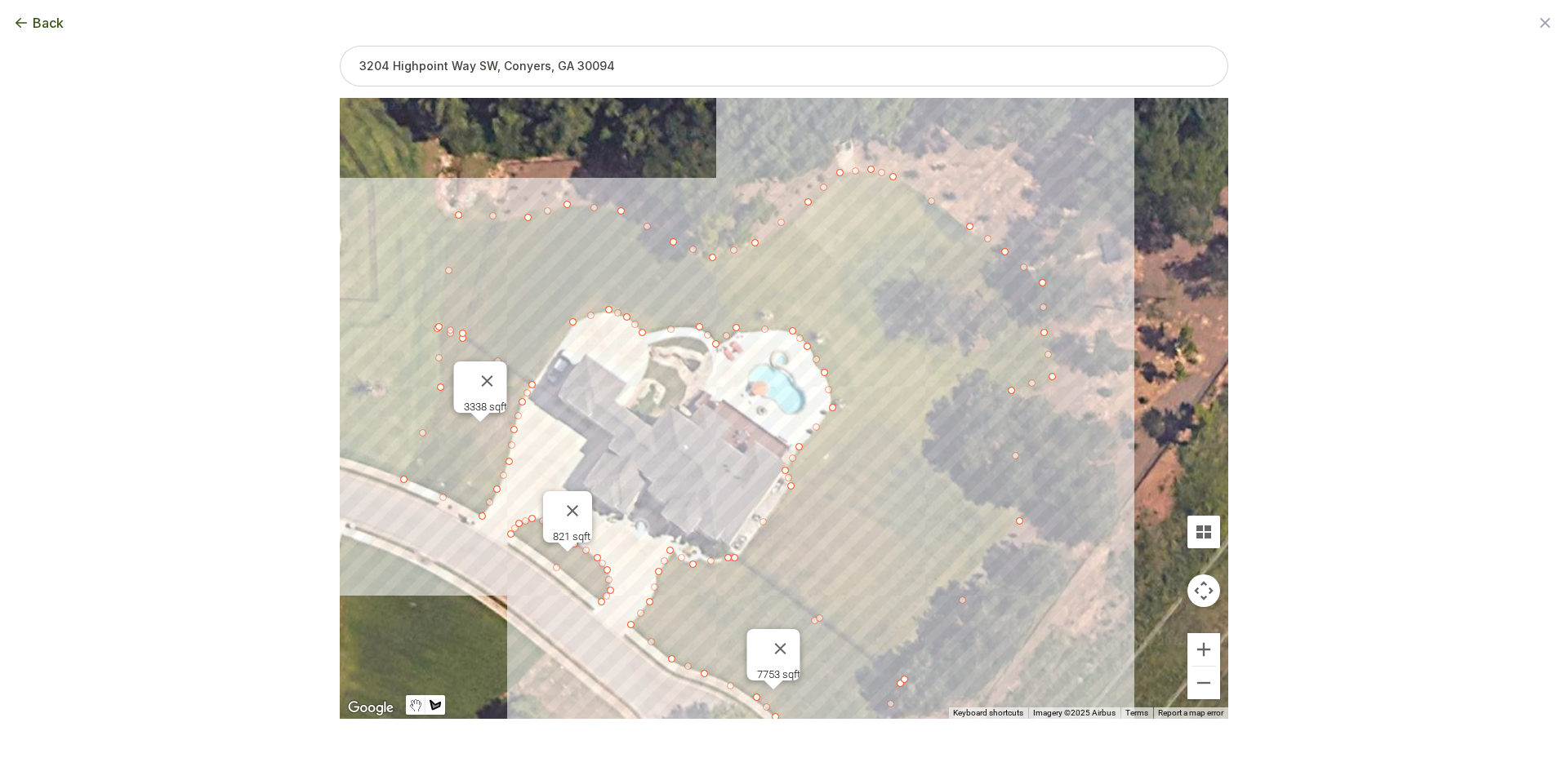
click at [535, 380] on div at bounding box center [783, 410] width 888 height 622
click at [463, 334] on div at bounding box center [783, 410] width 888 height 622
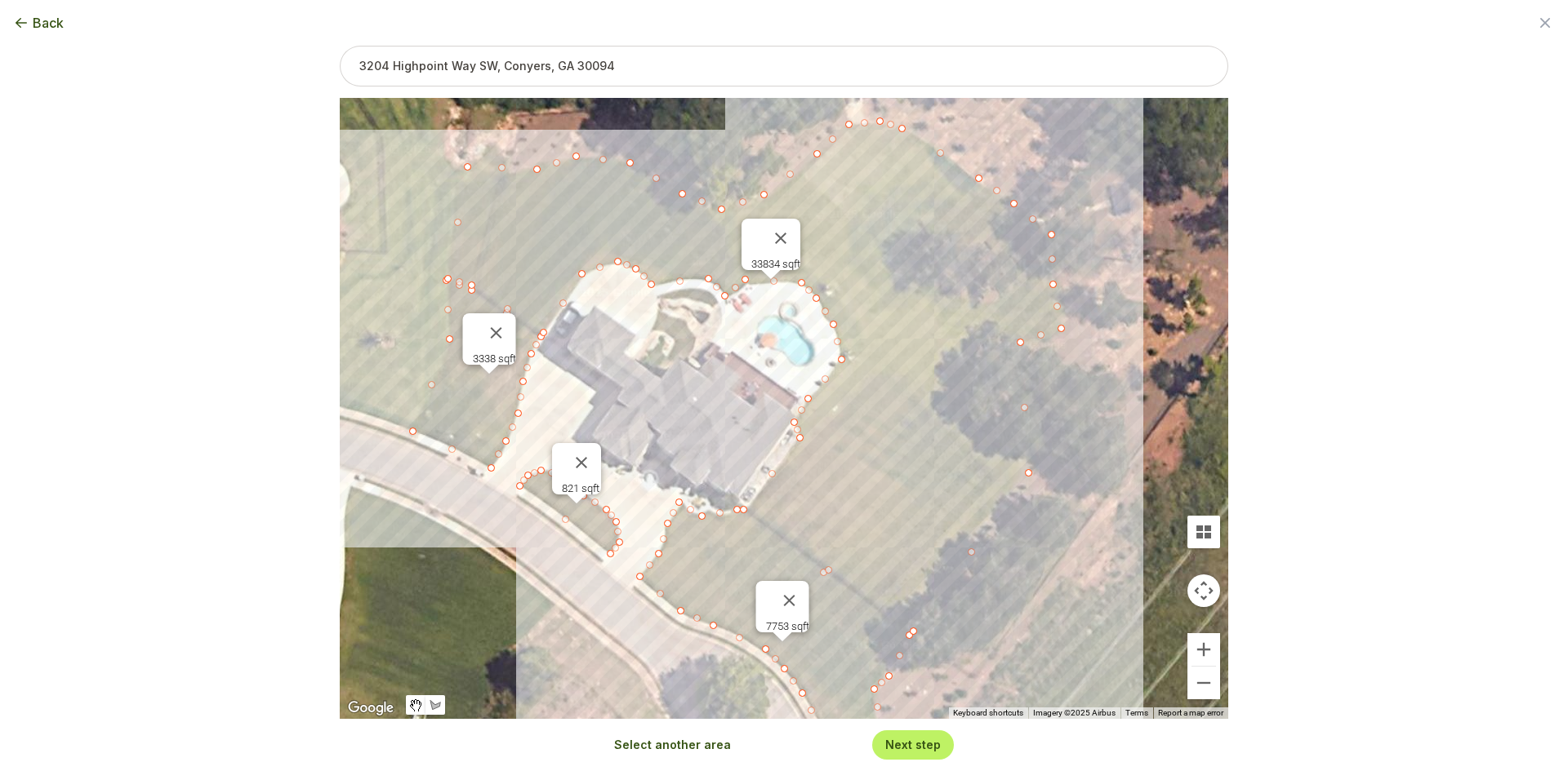
drag, startPoint x: 689, startPoint y: 511, endPoint x: 702, endPoint y: 451, distance: 61.4
click at [702, 451] on div "3338 sqft 821 sqft 7753 sqft 33834 sqft" at bounding box center [783, 409] width 888 height 622
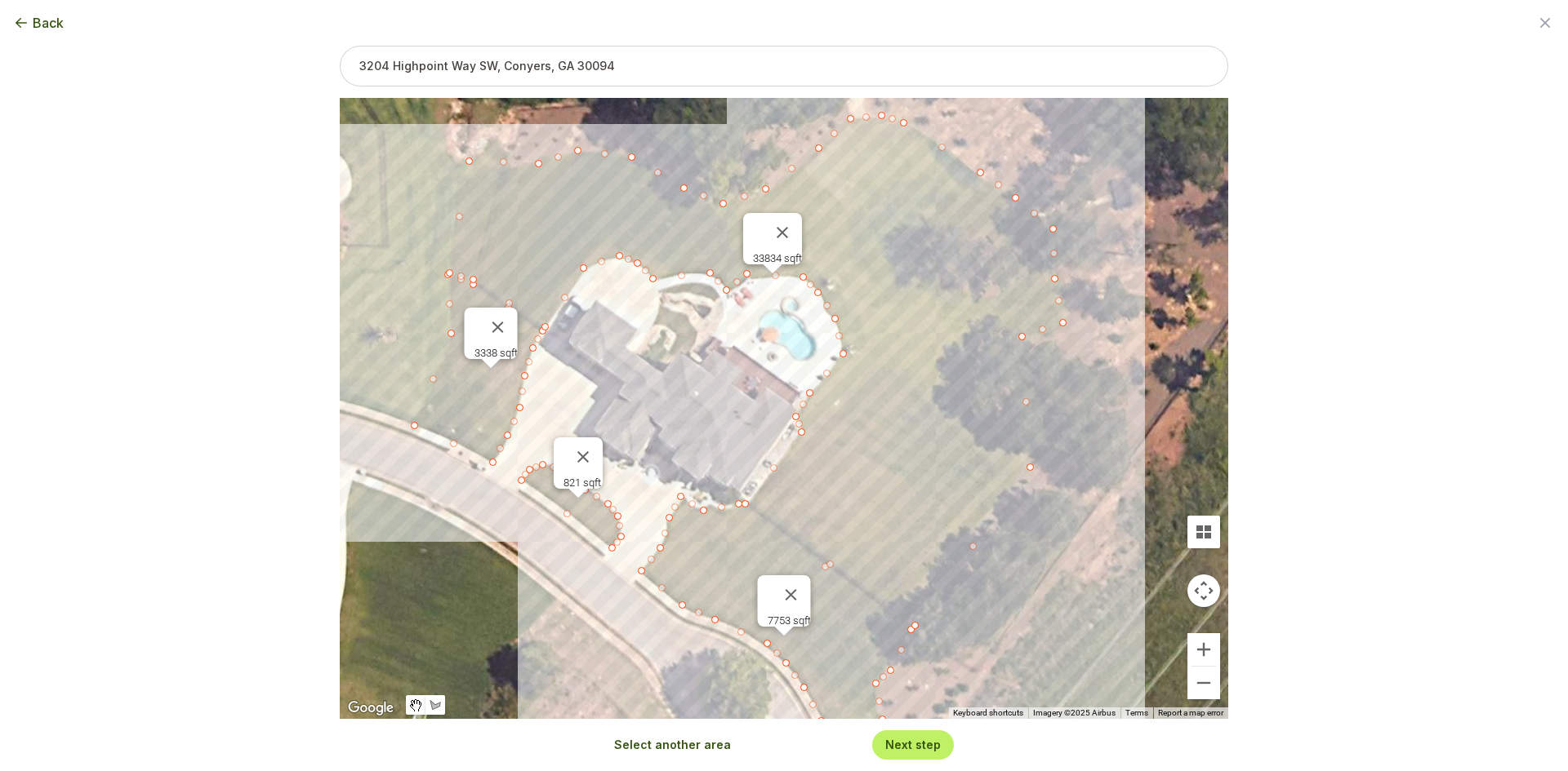
click at [680, 742] on button "Select another area" at bounding box center [672, 745] width 117 height 16
click at [666, 358] on div at bounding box center [783, 410] width 888 height 622
click at [688, 354] on div at bounding box center [783, 410] width 888 height 622
click at [698, 331] on div at bounding box center [783, 410] width 888 height 622
click at [687, 316] on div at bounding box center [783, 410] width 888 height 622
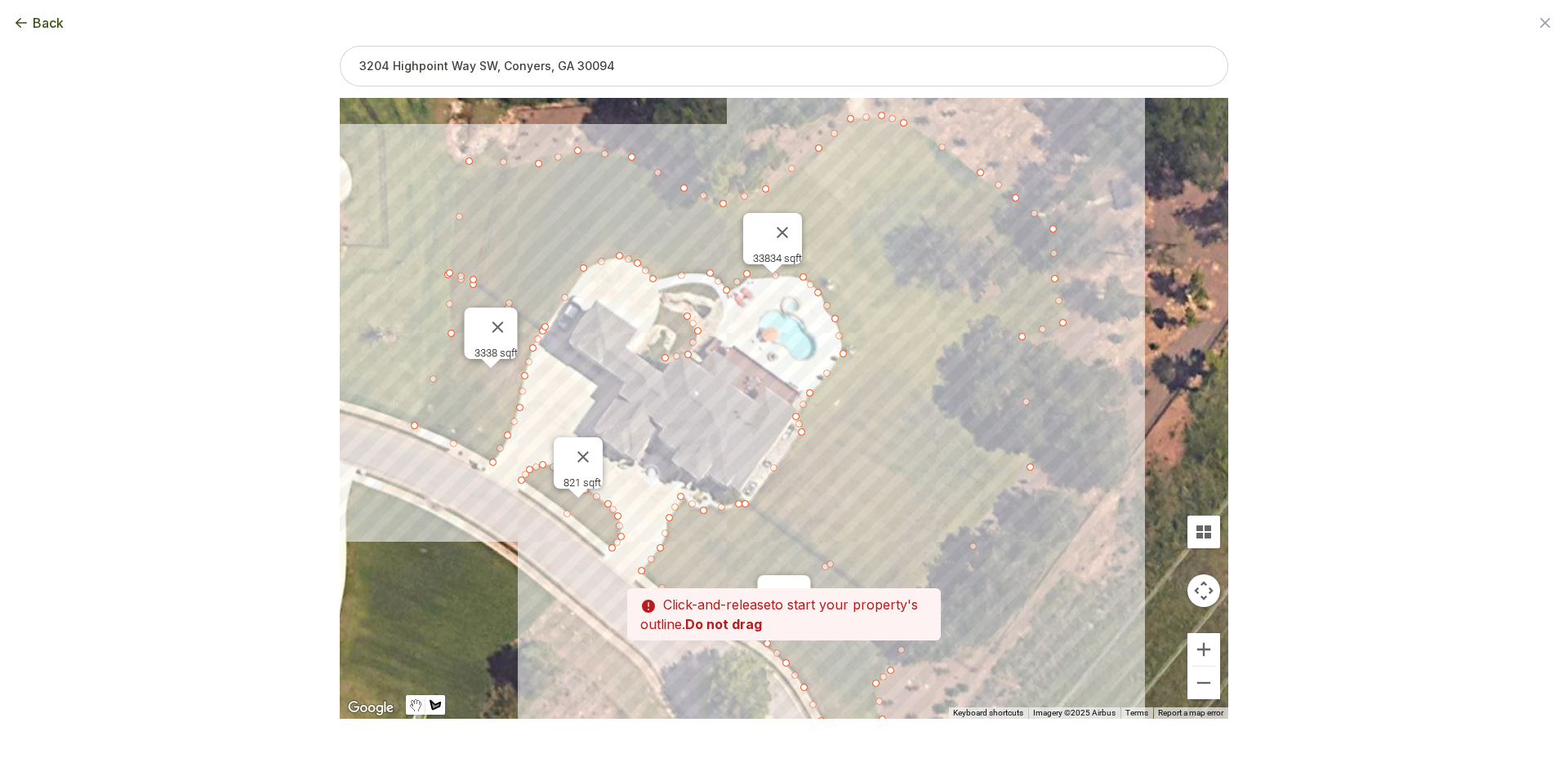
click at [663, 305] on div at bounding box center [783, 410] width 888 height 622
click at [654, 322] on div at bounding box center [783, 410] width 888 height 622
click at [672, 331] on div at bounding box center [783, 410] width 888 height 622
click at [676, 340] on div at bounding box center [783, 410] width 888 height 622
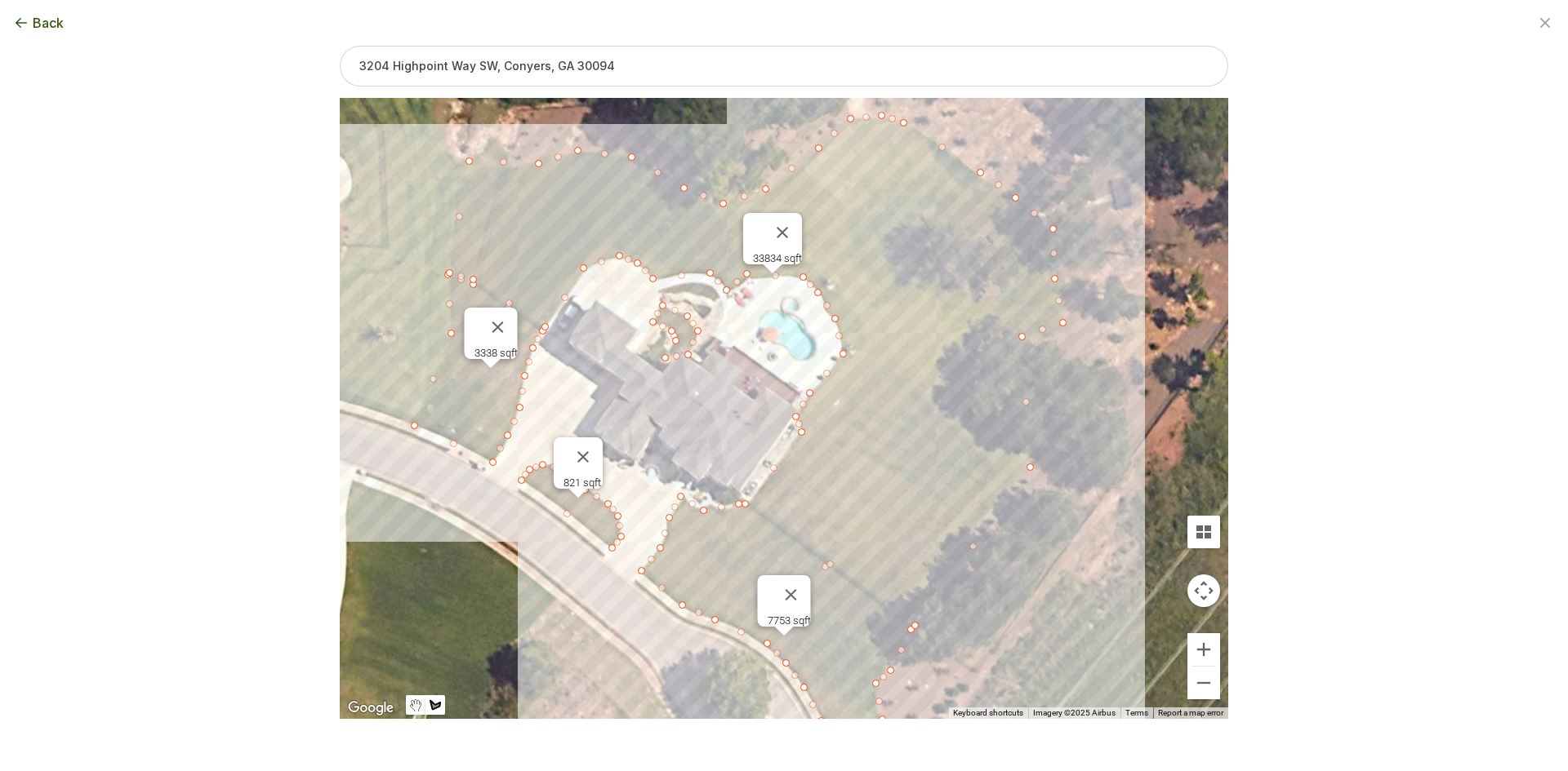
click at [666, 354] on div at bounding box center [783, 410] width 888 height 622
type input "46038"
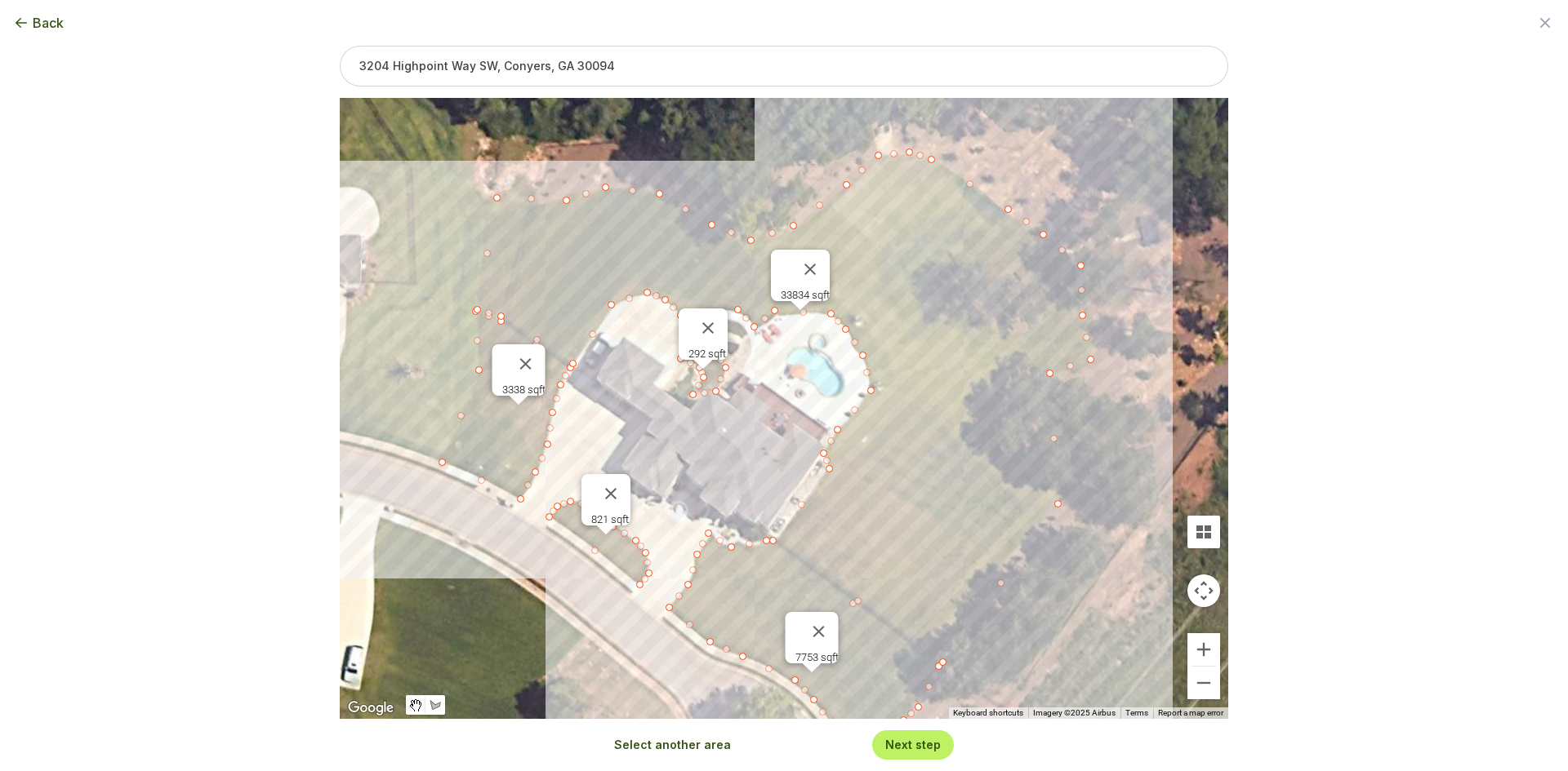
drag, startPoint x: 625, startPoint y: 357, endPoint x: 655, endPoint y: 395, distance: 48.4
click at [655, 395] on div "3338 sqft 821 sqft 7753 sqft 33834 sqft 292 sqft" at bounding box center [783, 409] width 888 height 622
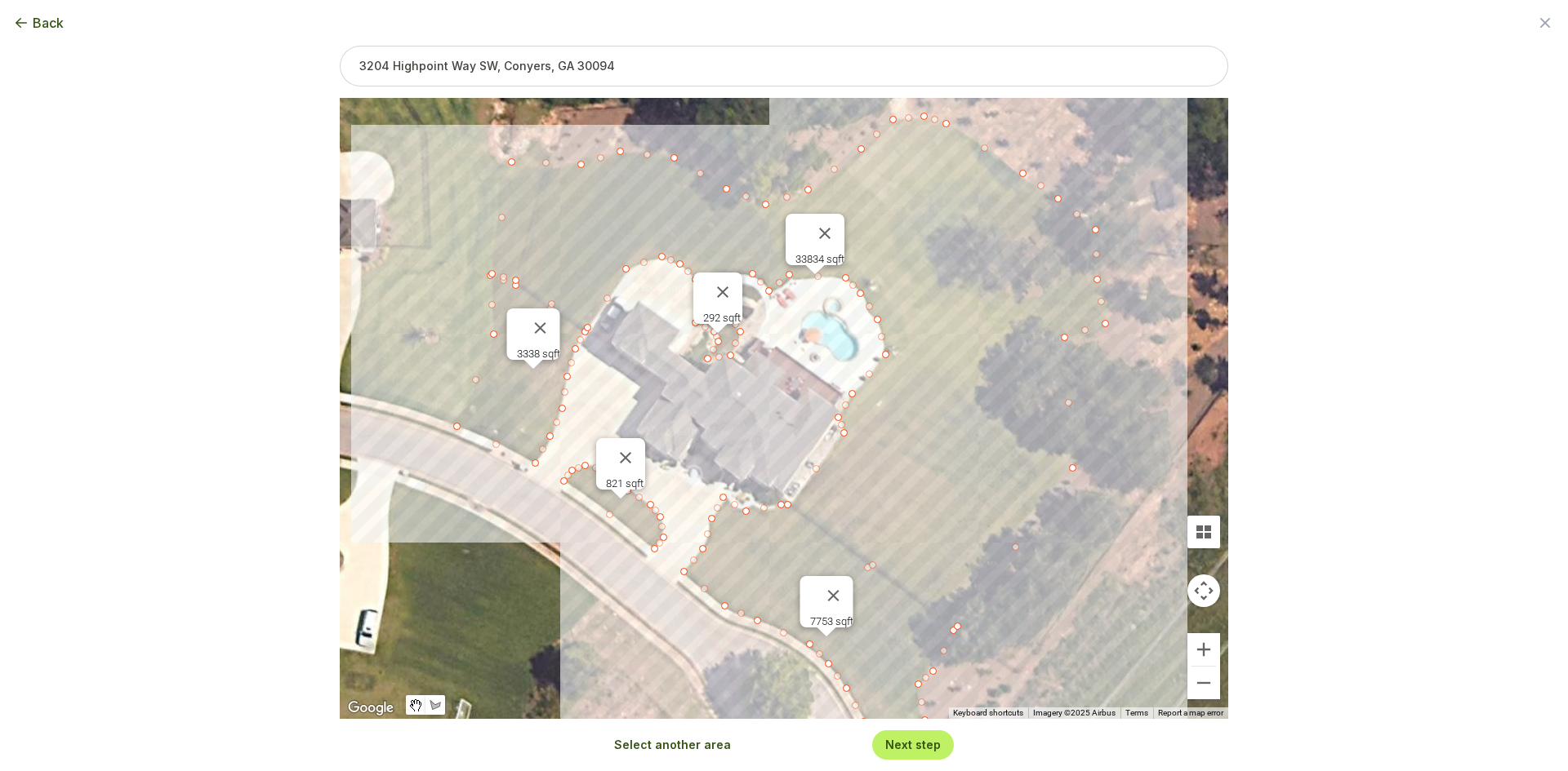
drag, startPoint x: 739, startPoint y: 480, endPoint x: 754, endPoint y: 438, distance: 44.6
click at [754, 438] on div "3338 sqft 821 sqft 7753 sqft 33834 sqft 292 sqft" at bounding box center [783, 409] width 888 height 622
